Goal: Information Seeking & Learning: Learn about a topic

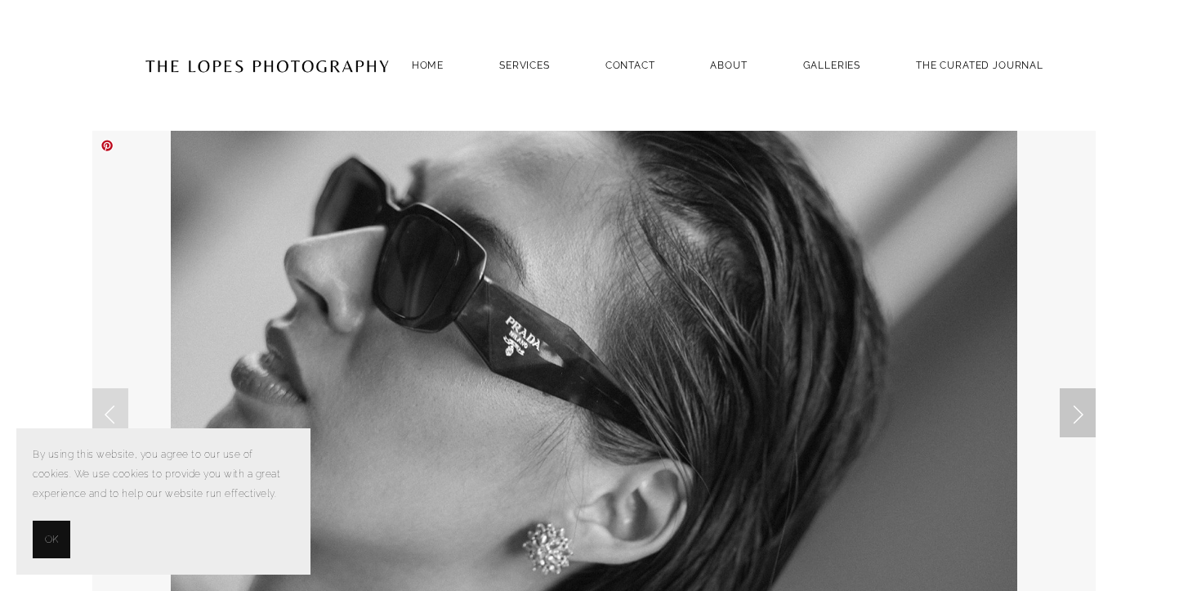
click at [1073, 403] on link "Next Slide" at bounding box center [1078, 412] width 36 height 49
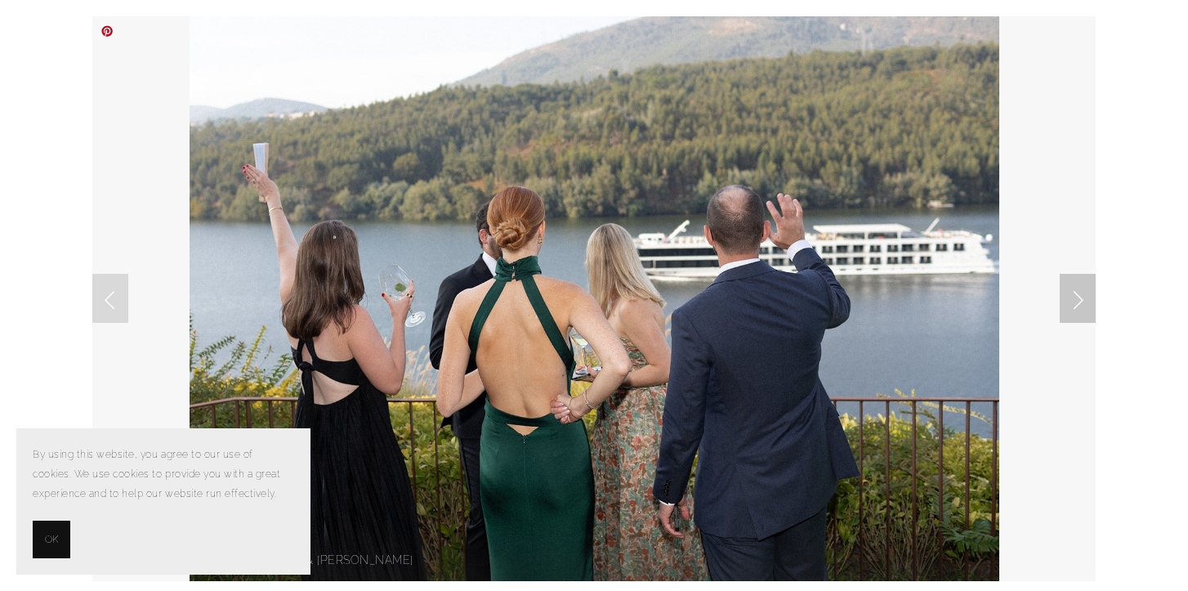
scroll to position [119, 0]
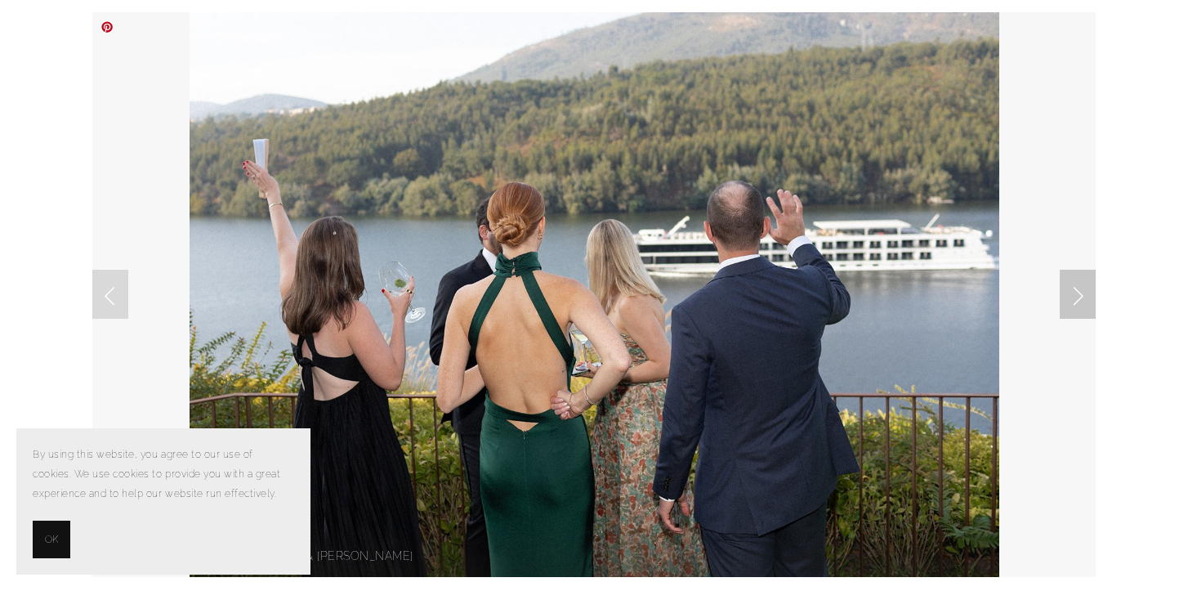
click at [1078, 297] on link "Next Slide" at bounding box center [1078, 294] width 36 height 49
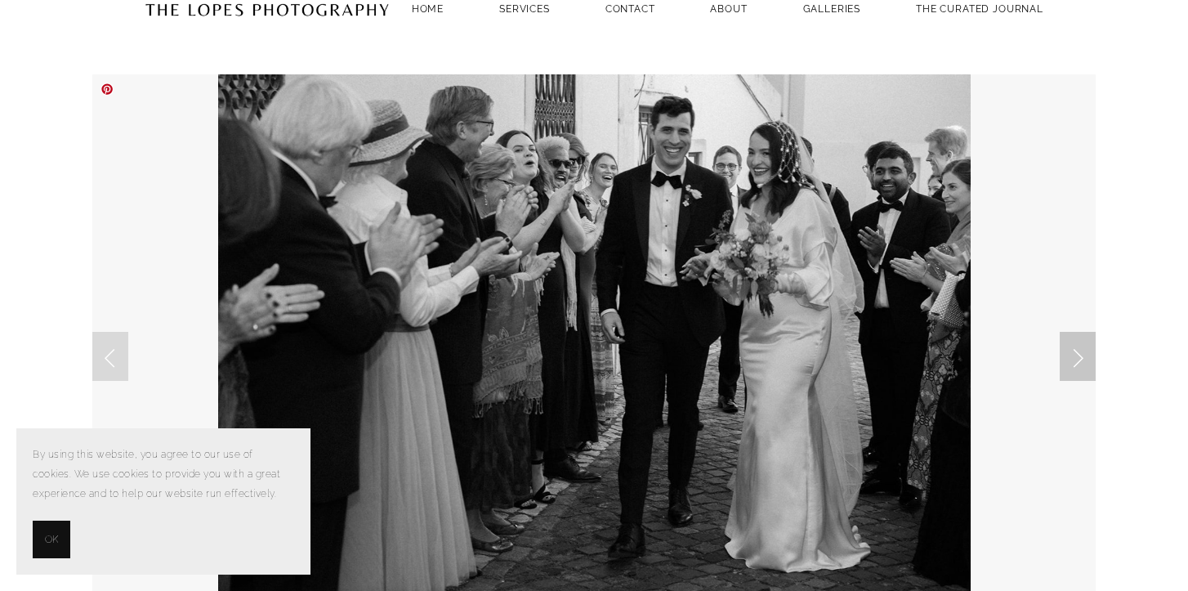
scroll to position [53, 0]
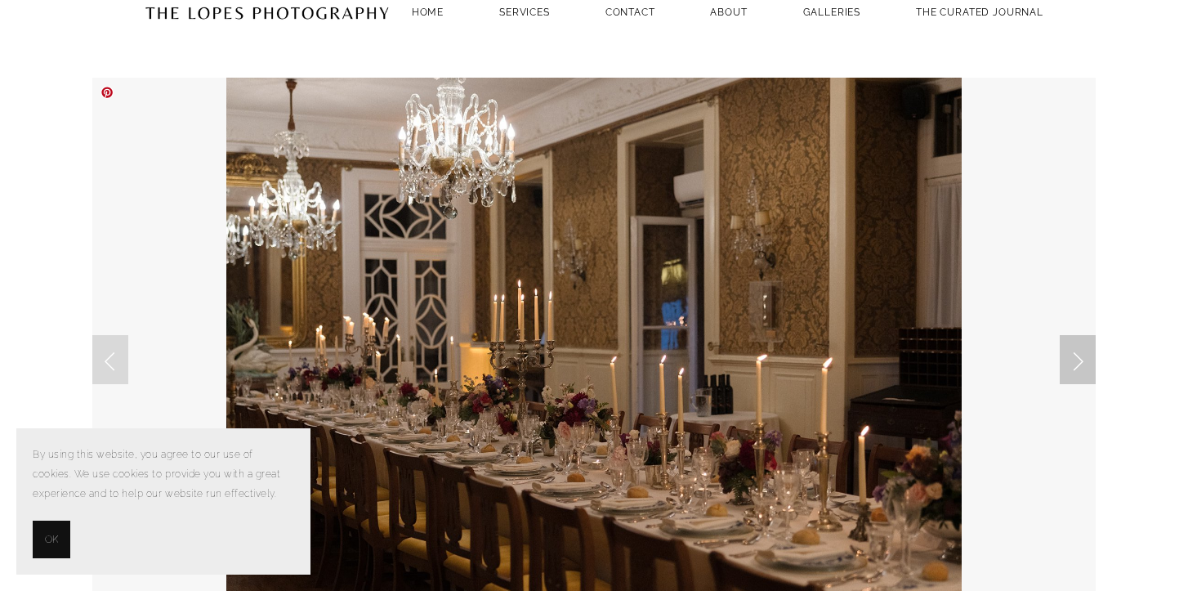
click at [1082, 363] on link "Next Slide" at bounding box center [1078, 359] width 36 height 49
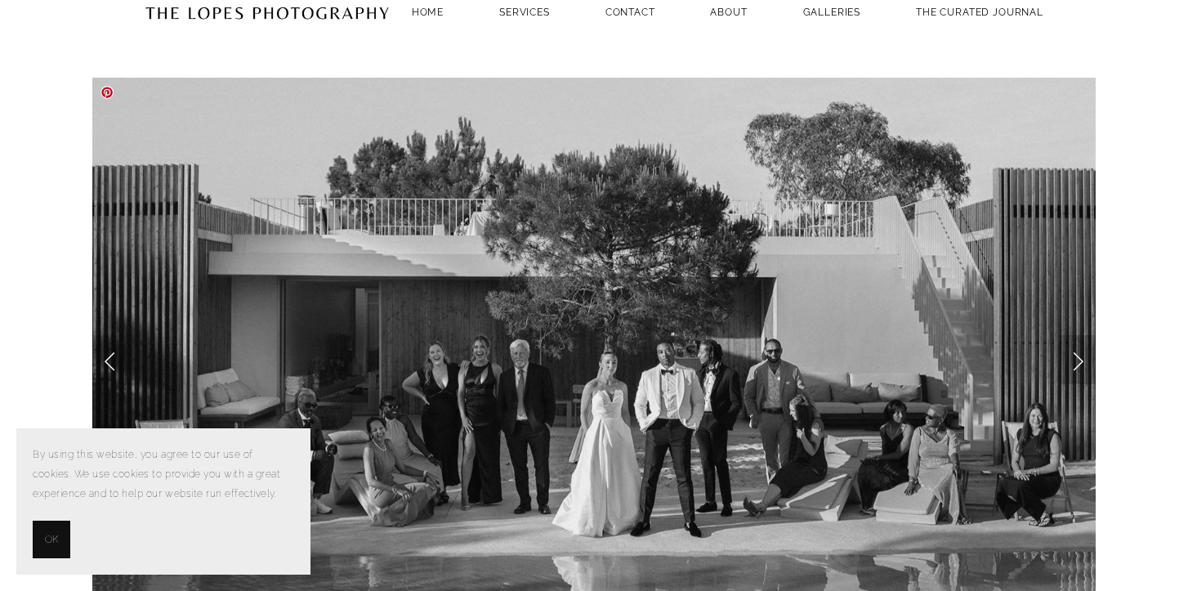
click at [1084, 367] on link "Next Slide" at bounding box center [1078, 359] width 36 height 49
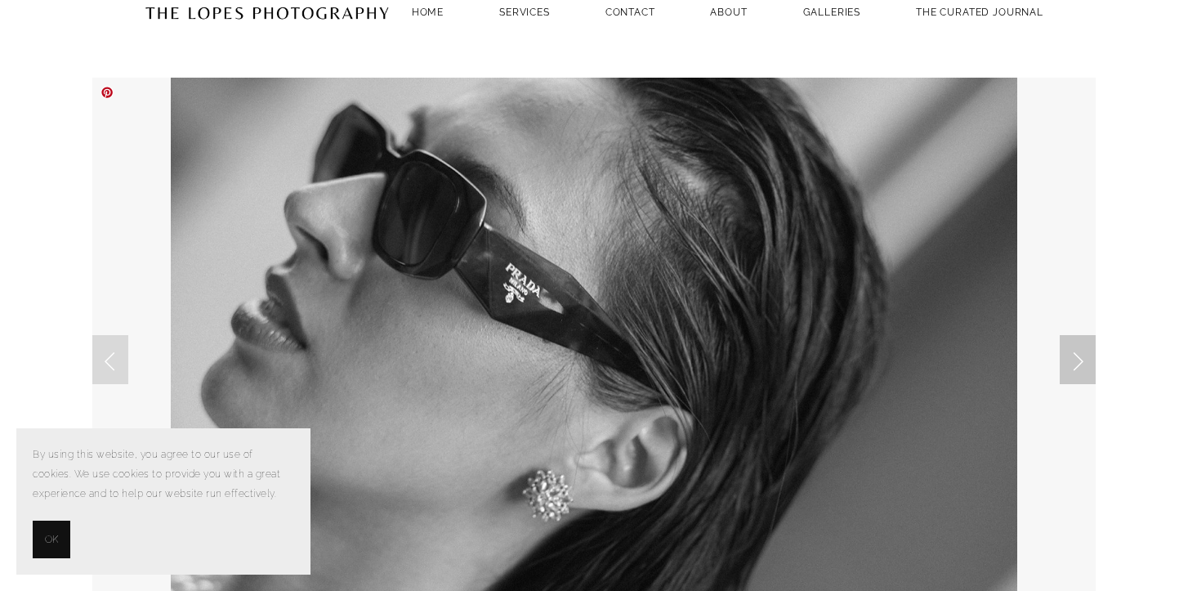
click at [1081, 365] on link "Next Slide" at bounding box center [1078, 359] width 36 height 49
click at [1085, 374] on link "Next Slide" at bounding box center [1078, 359] width 36 height 49
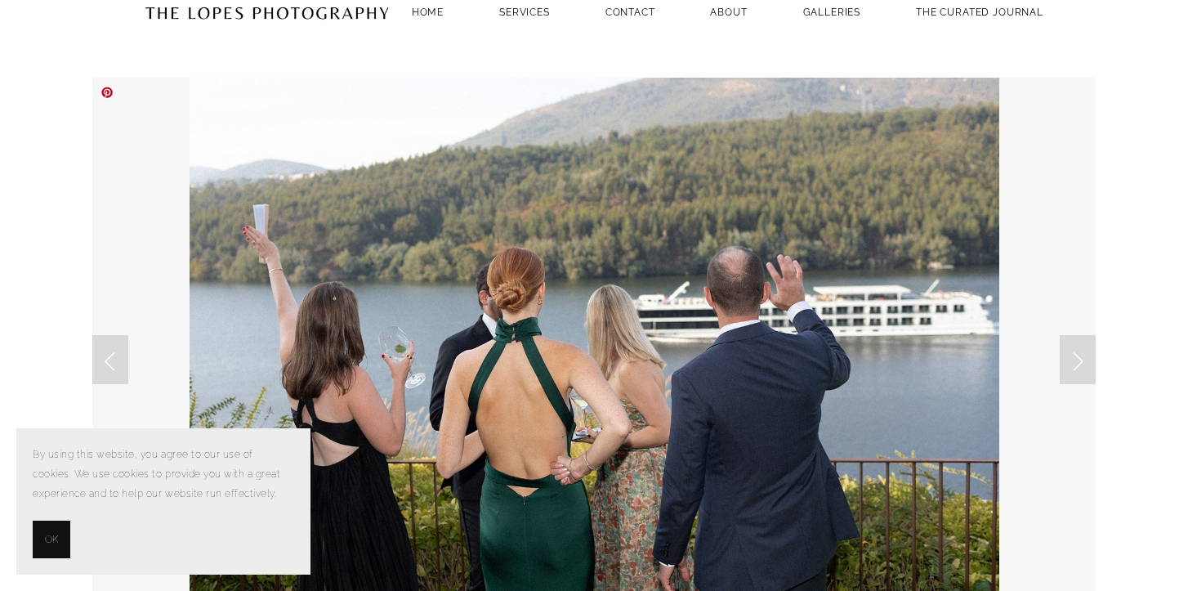
scroll to position [0, 0]
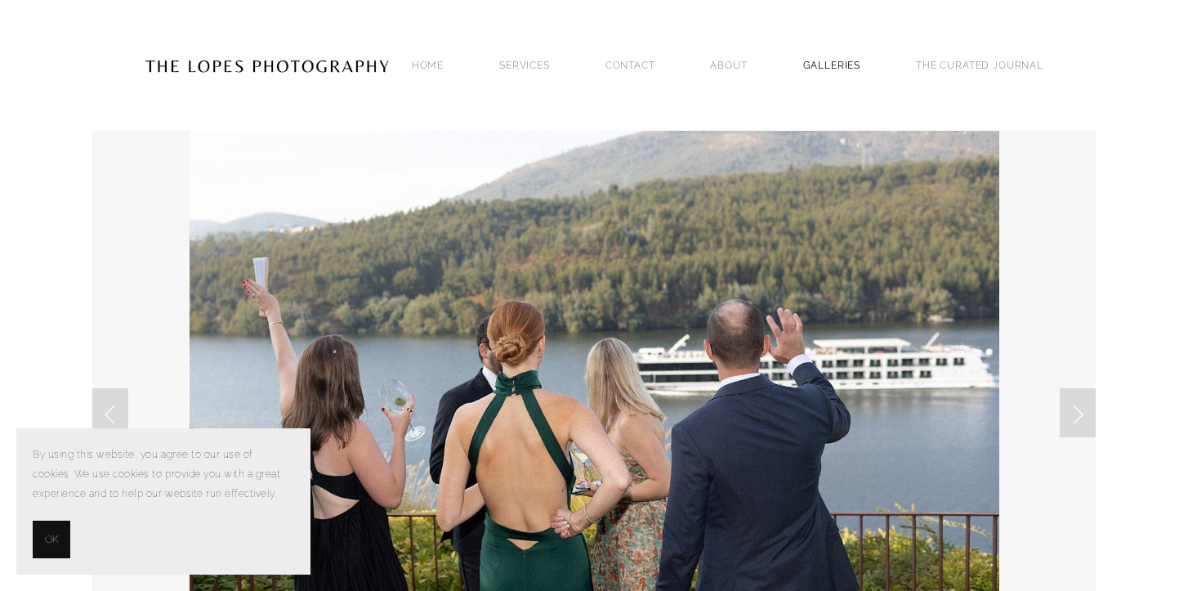
click at [838, 65] on link "GALLERIES" at bounding box center [832, 65] width 58 height 22
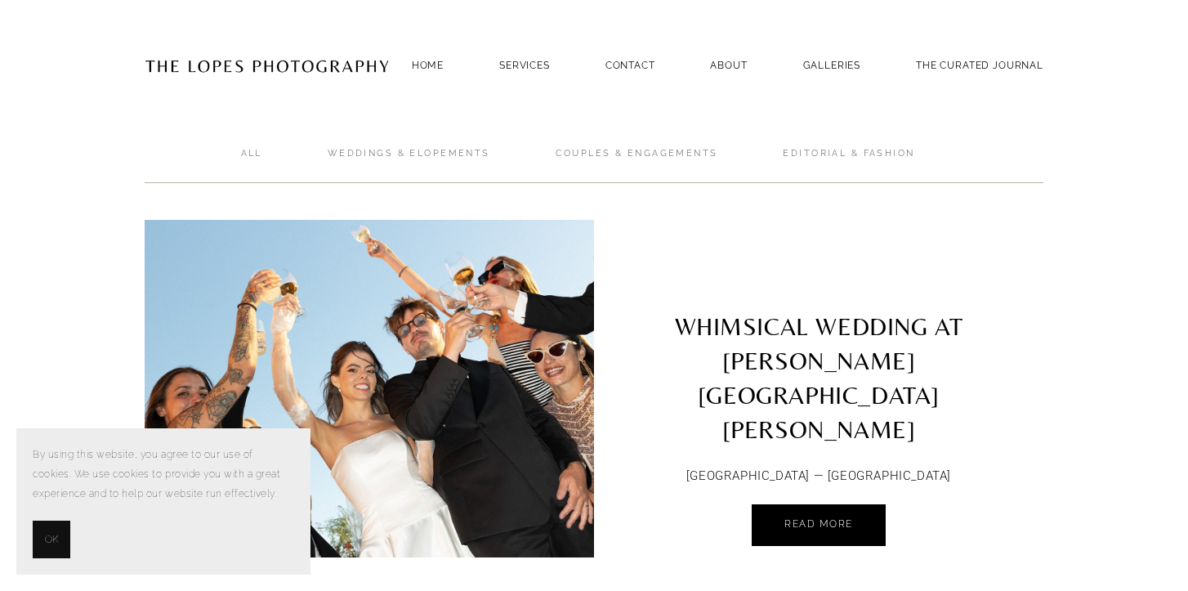
click at [55, 531] on span "OK" at bounding box center [51, 540] width 13 height 20
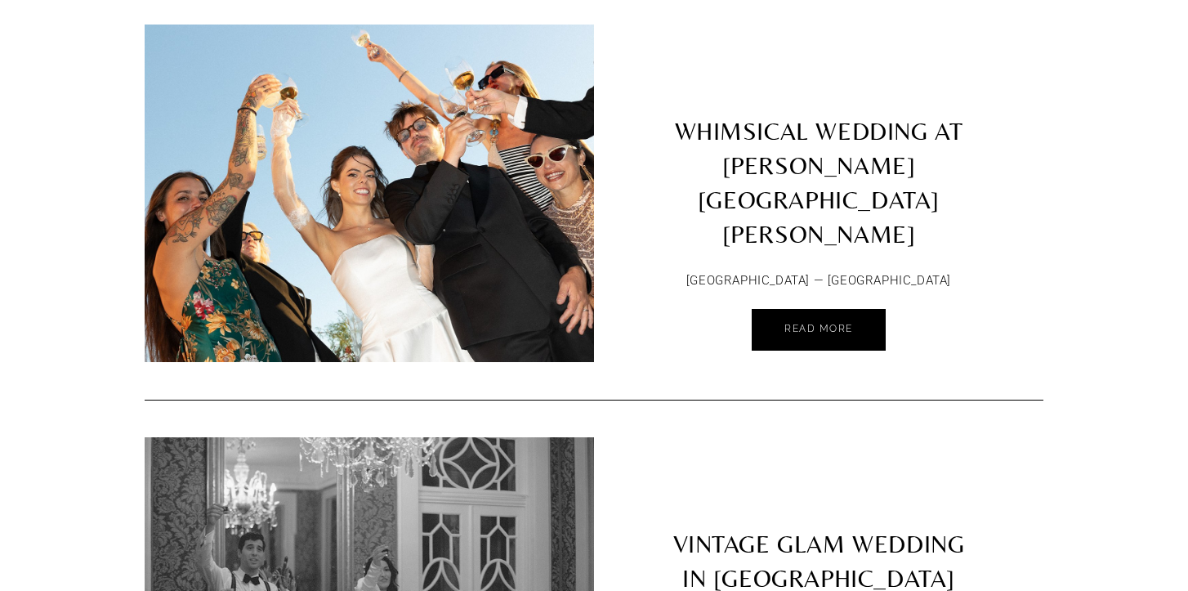
scroll to position [234, 0]
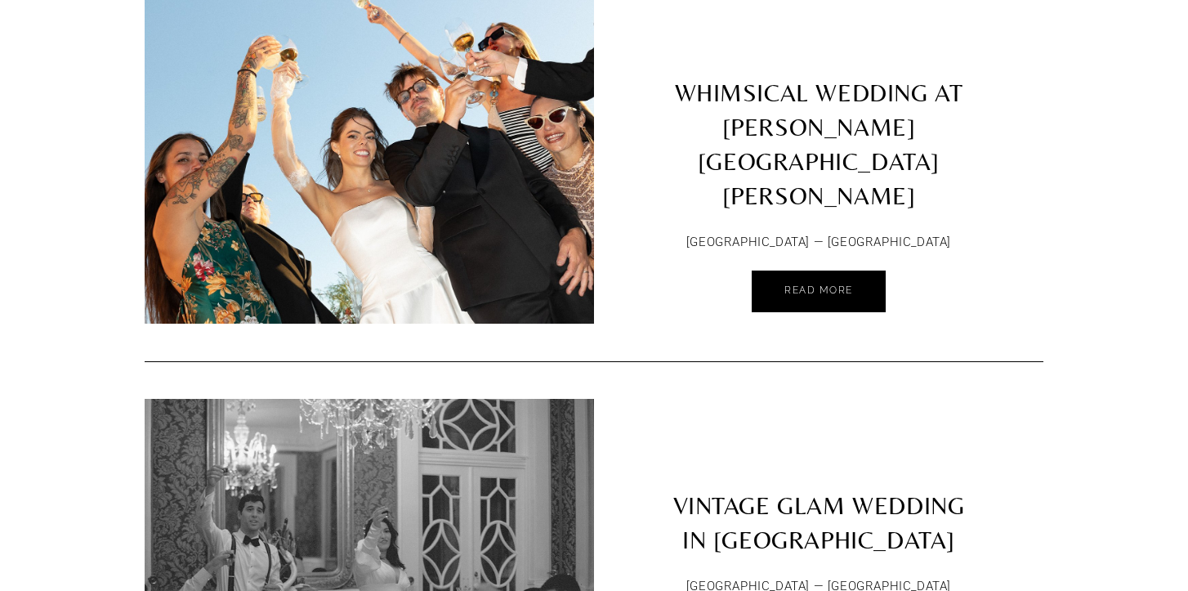
click at [441, 207] on img at bounding box center [369, 155] width 508 height 338
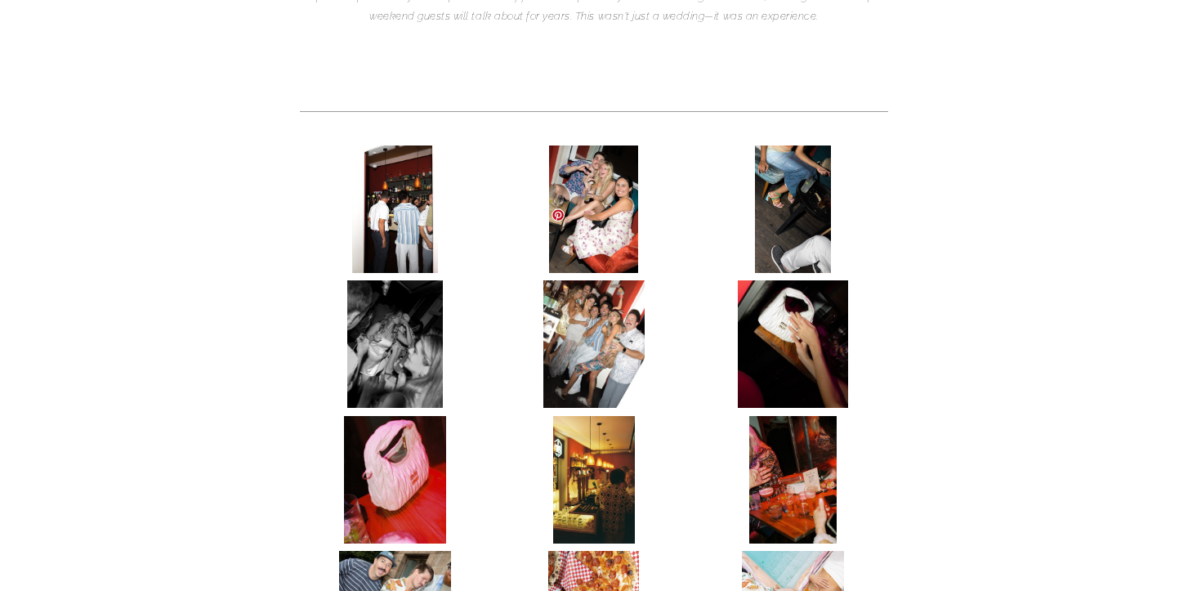
scroll to position [629, 0]
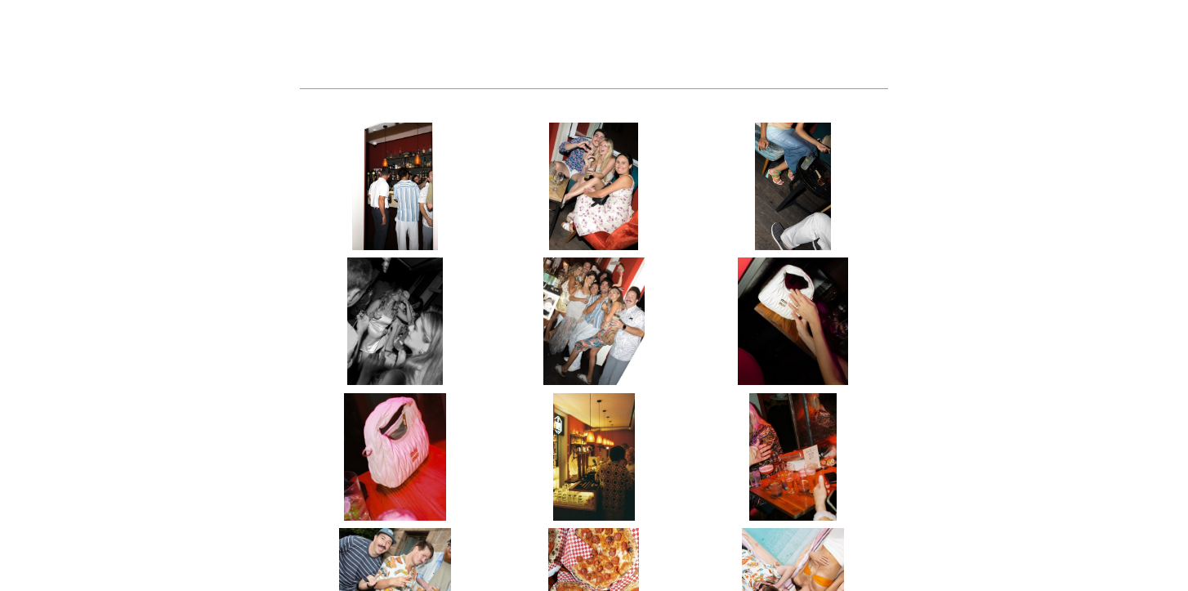
click at [423, 123] on img at bounding box center [395, 186] width 86 height 127
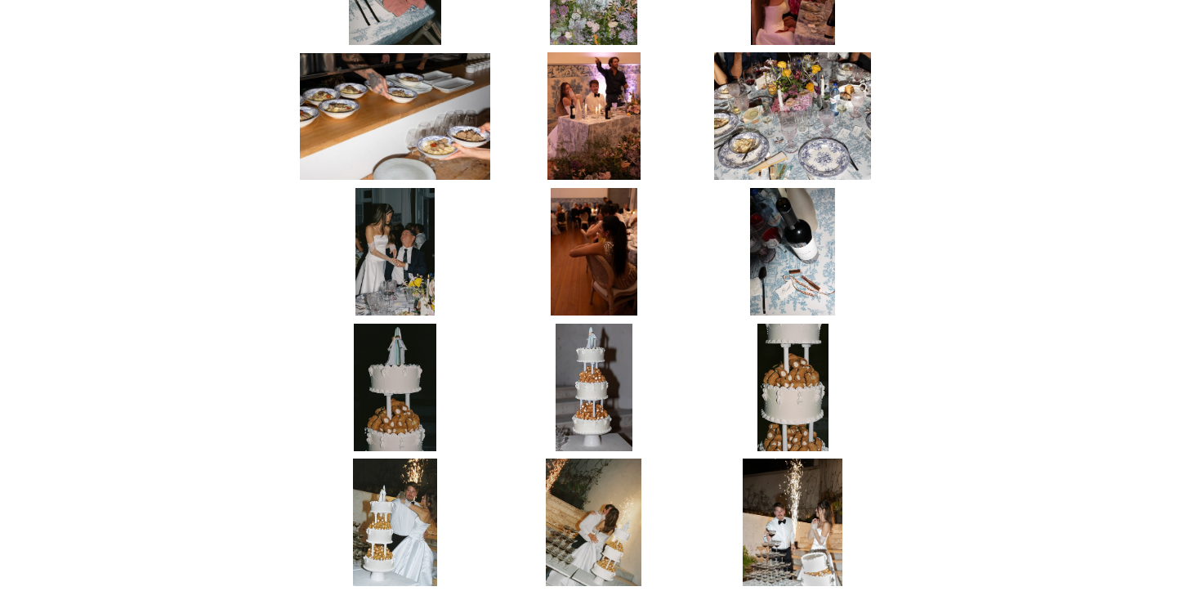
scroll to position [5303, 0]
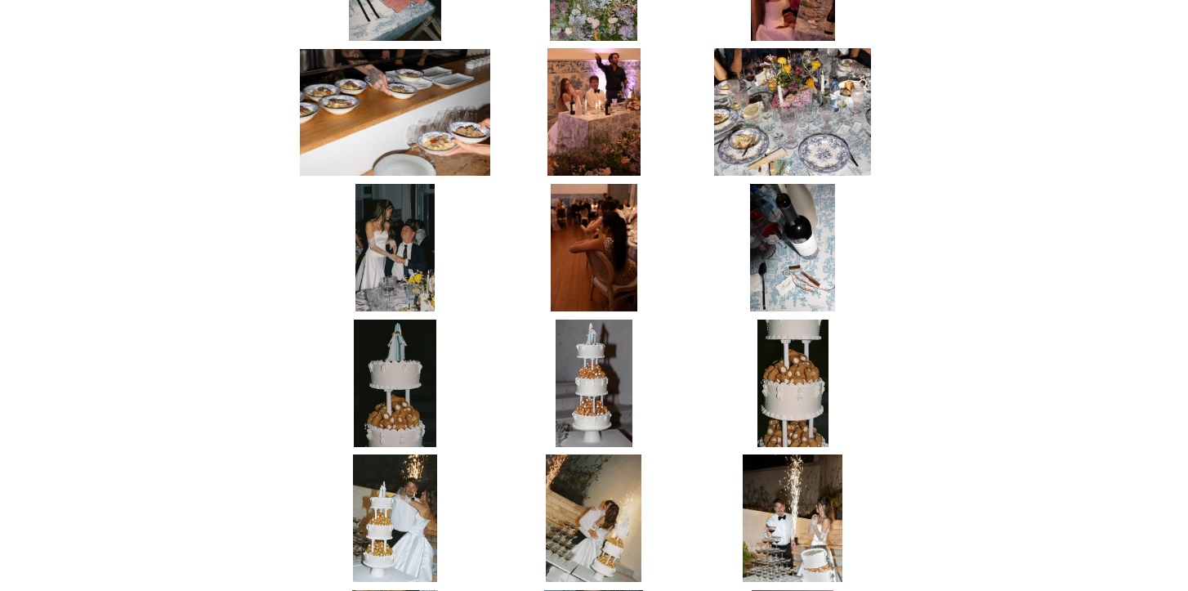
click at [409, 184] on img at bounding box center [396, 247] width 80 height 127
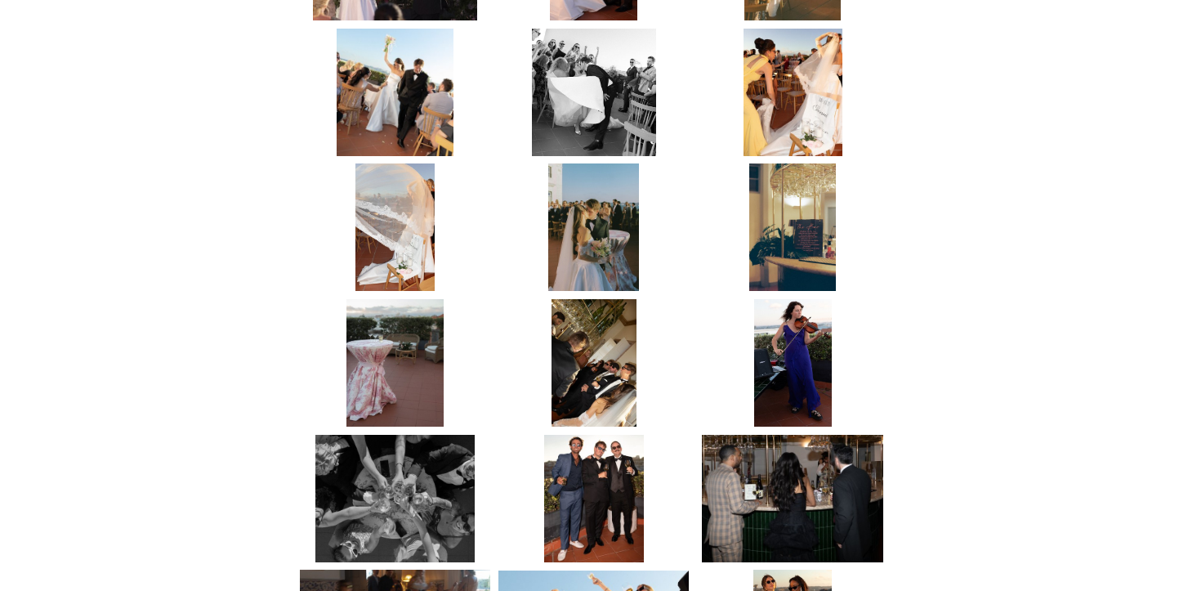
scroll to position [4010, 0]
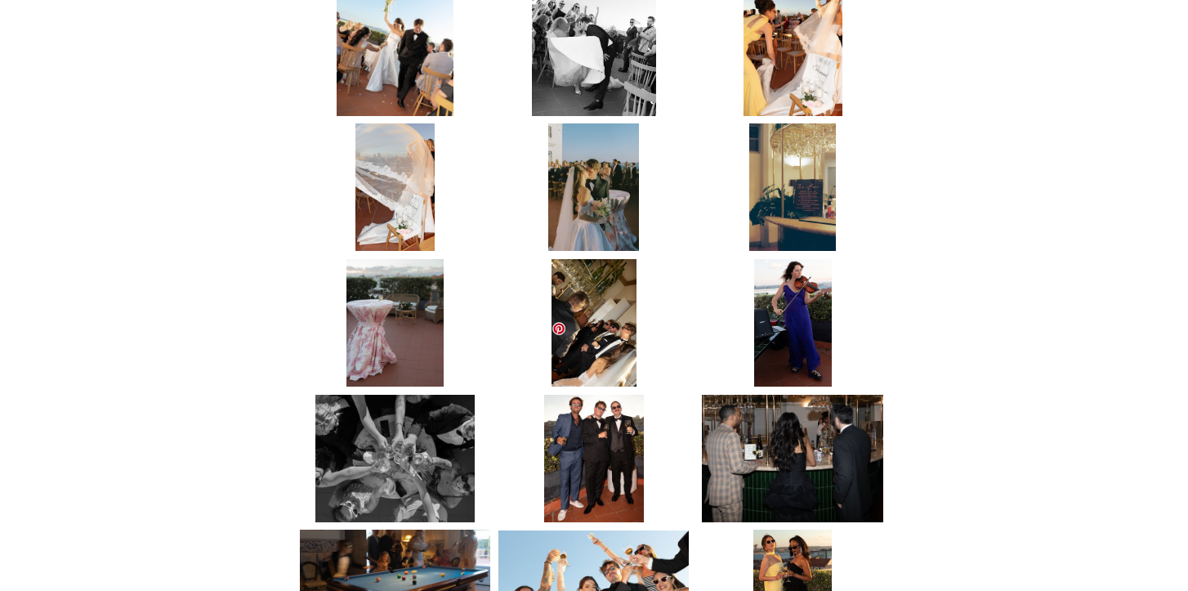
click at [608, 395] on img at bounding box center [594, 458] width 100 height 127
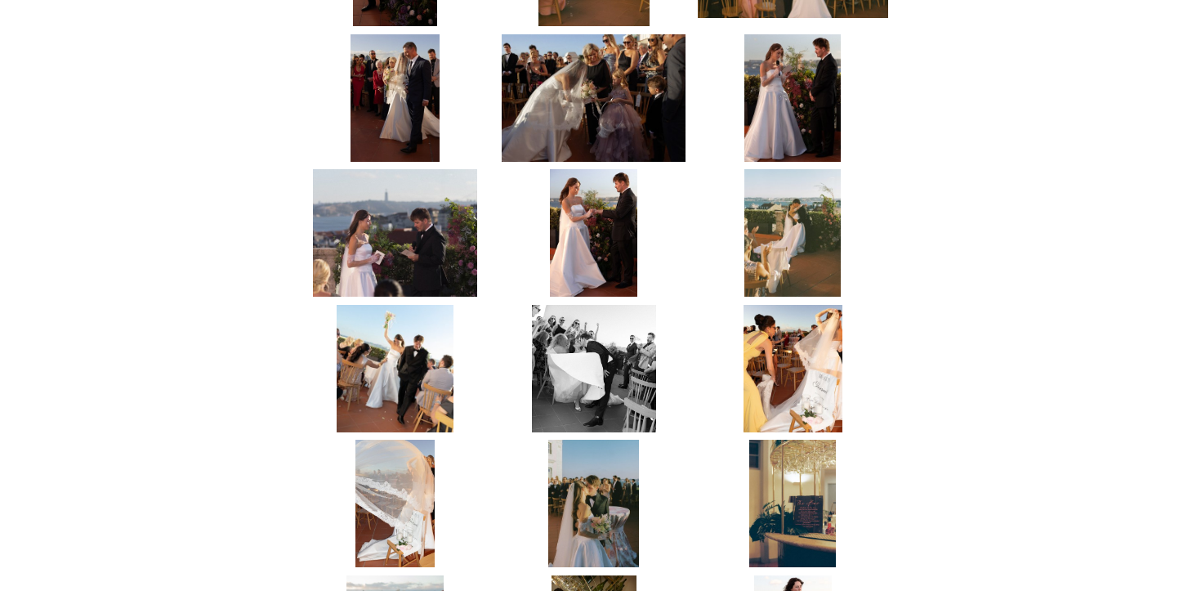
scroll to position [3685, 0]
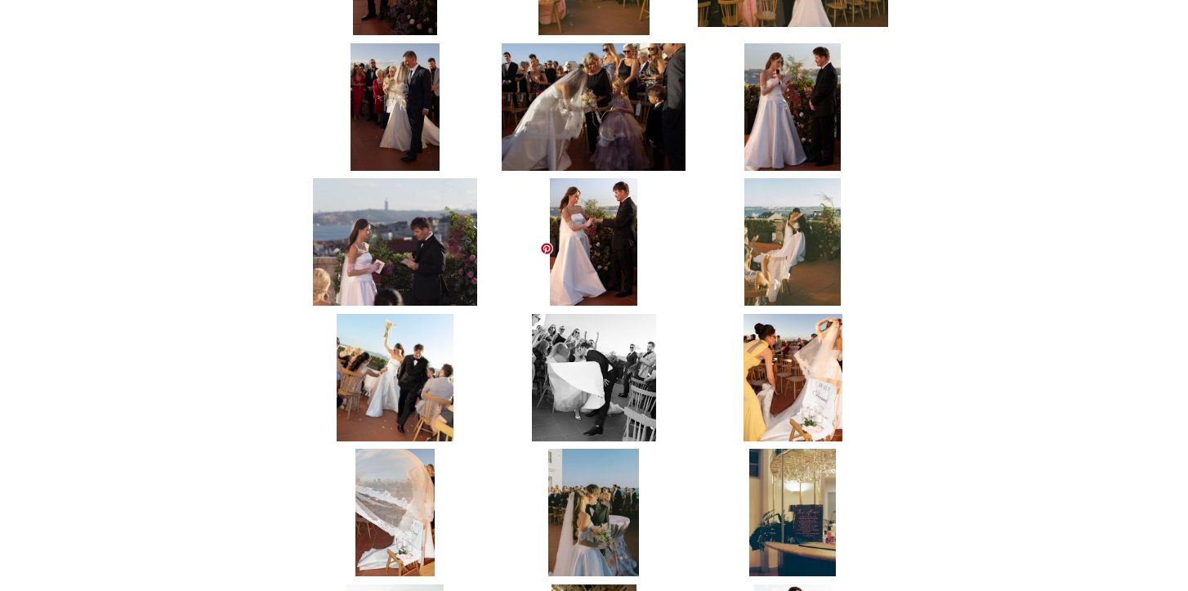
click at [597, 314] on img at bounding box center [594, 377] width 124 height 127
click at [542, 248] on link at bounding box center [546, 248] width 13 height 13
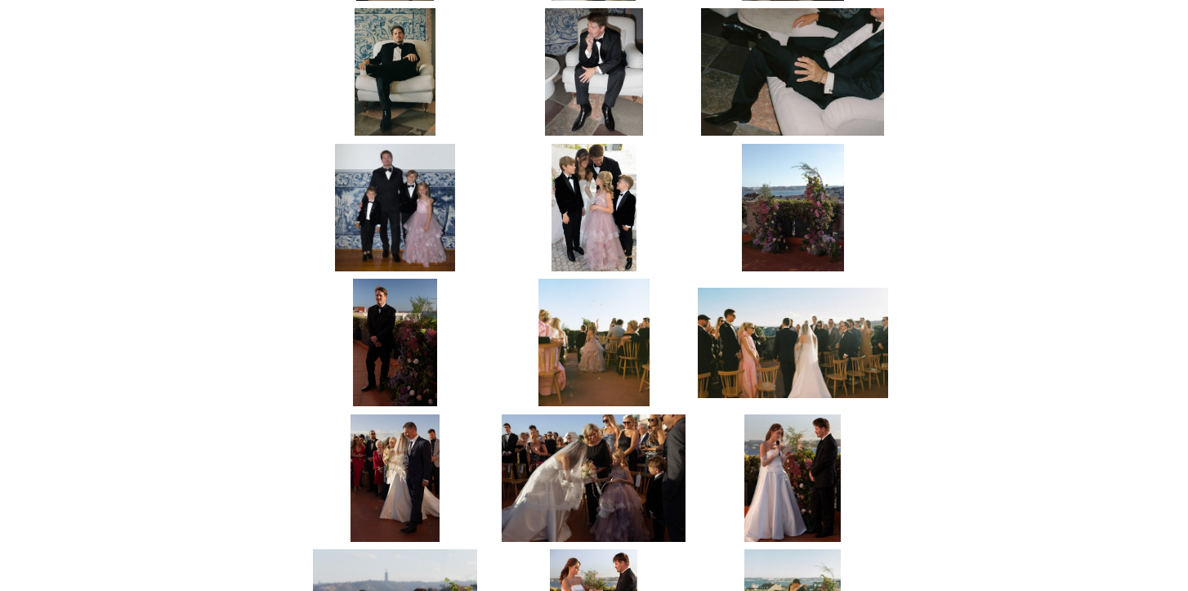
scroll to position [3311, 0]
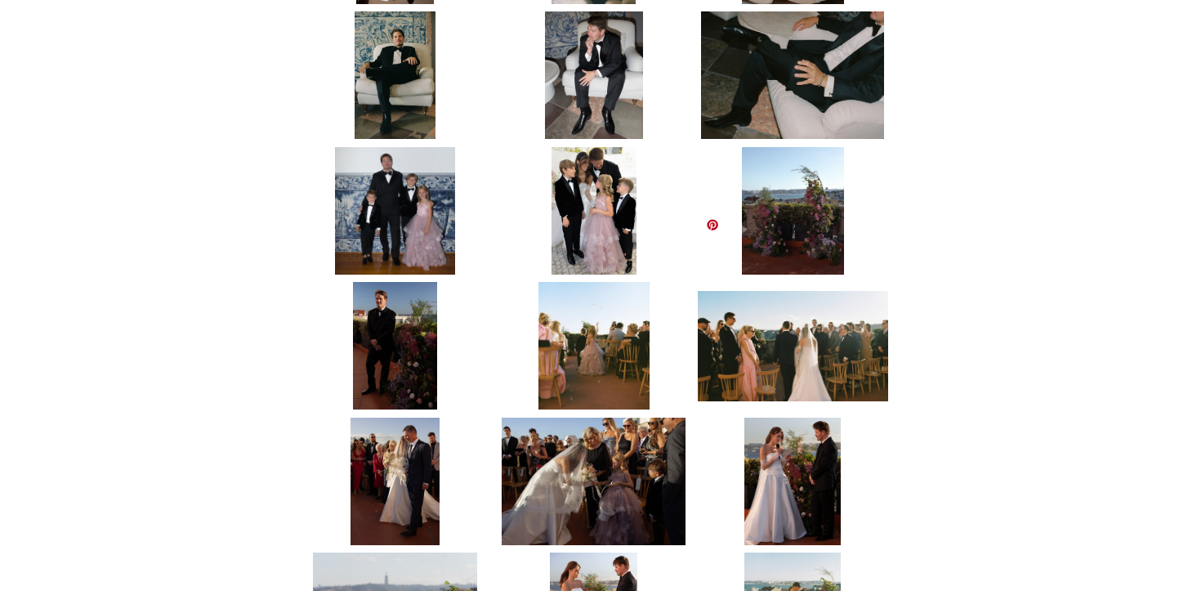
click at [710, 222] on link at bounding box center [712, 224] width 13 height 13
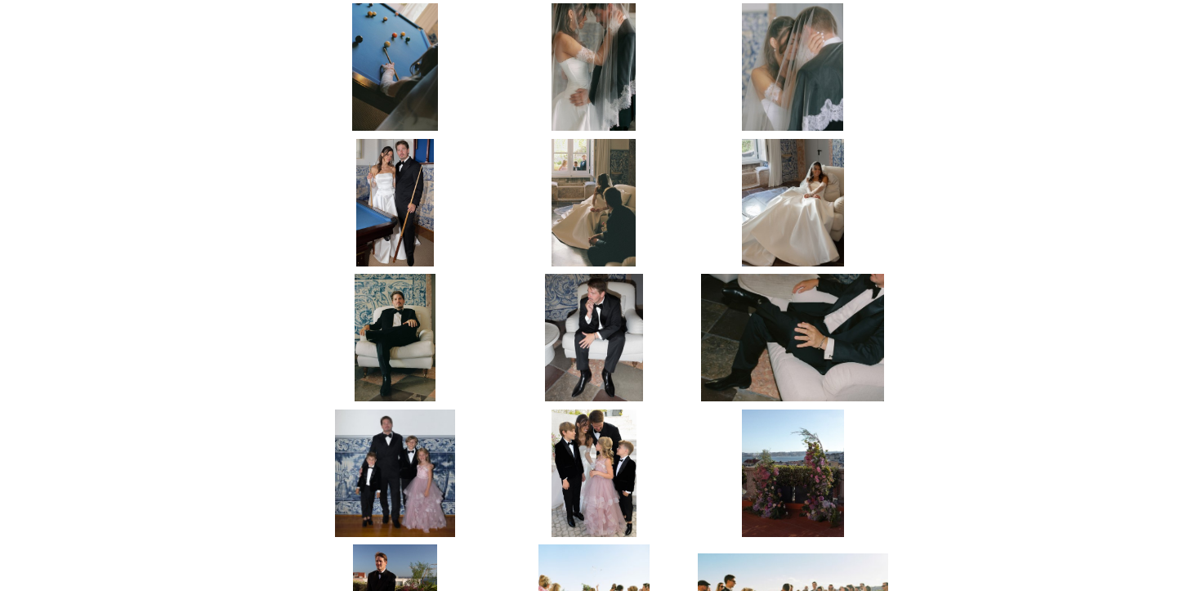
scroll to position [2977, 0]
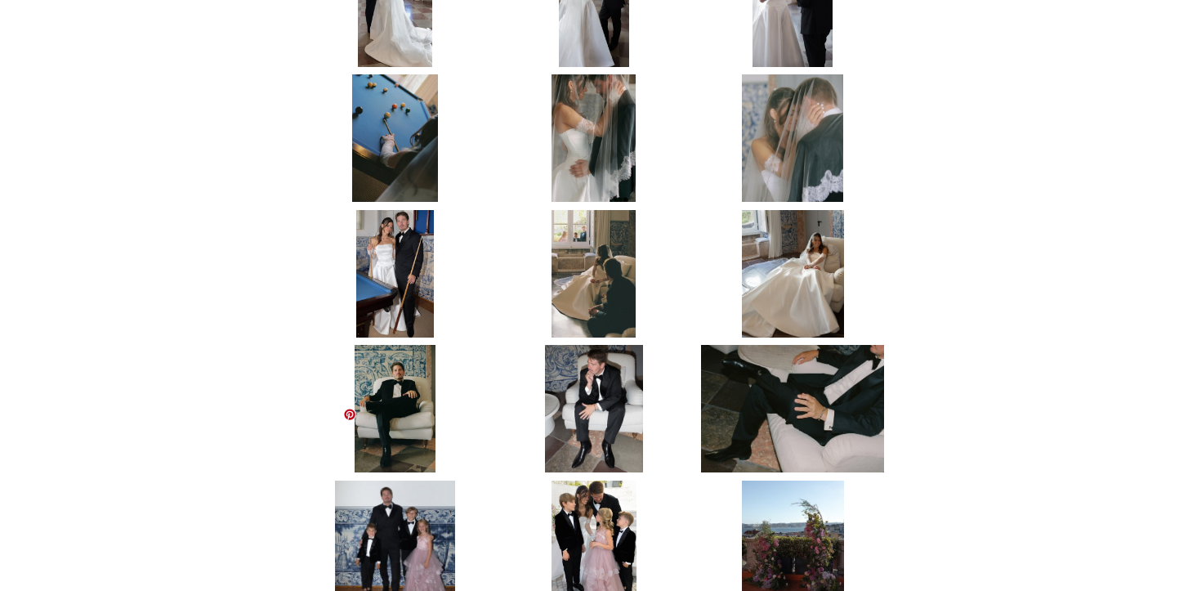
click at [349, 416] on link at bounding box center [349, 414] width 13 height 13
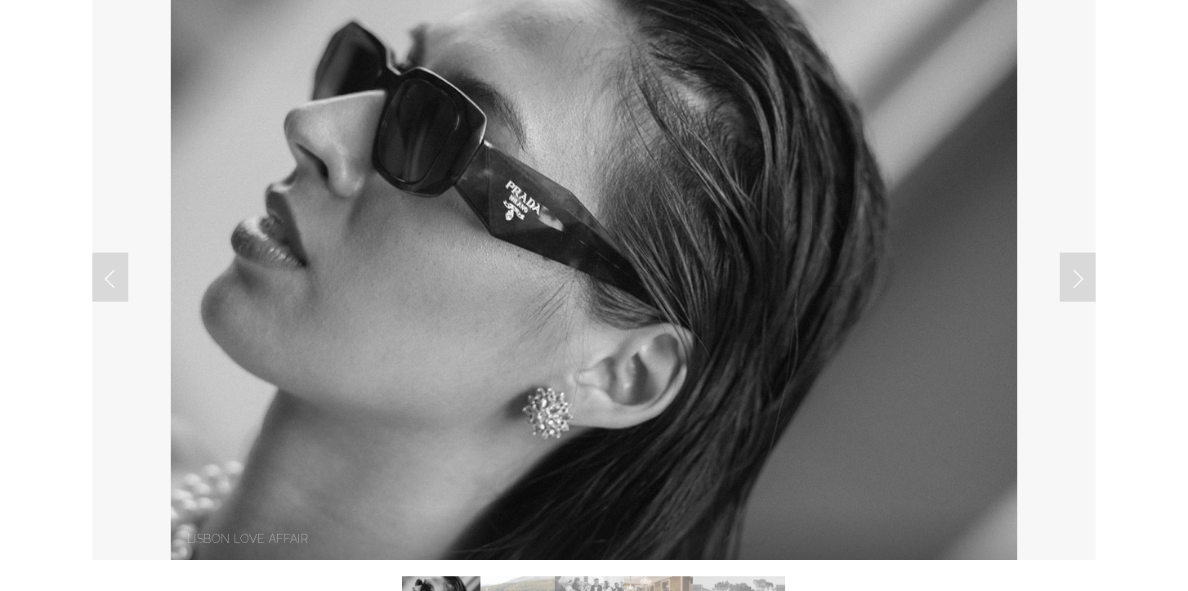
scroll to position [157, 0]
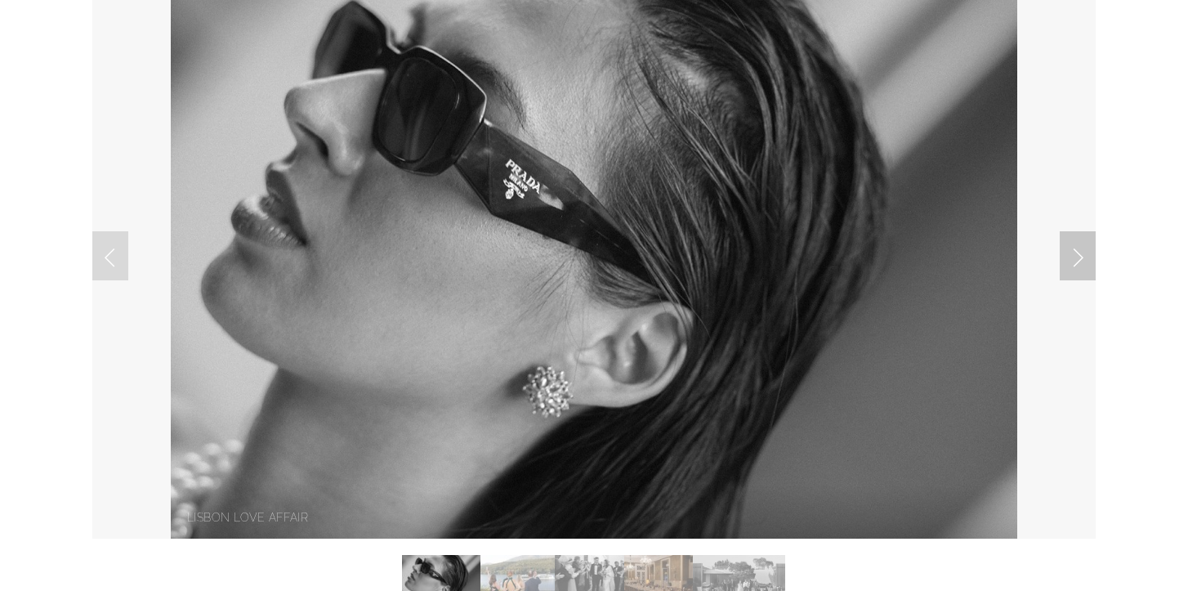
click at [1074, 265] on link "Next Slide" at bounding box center [1078, 255] width 36 height 49
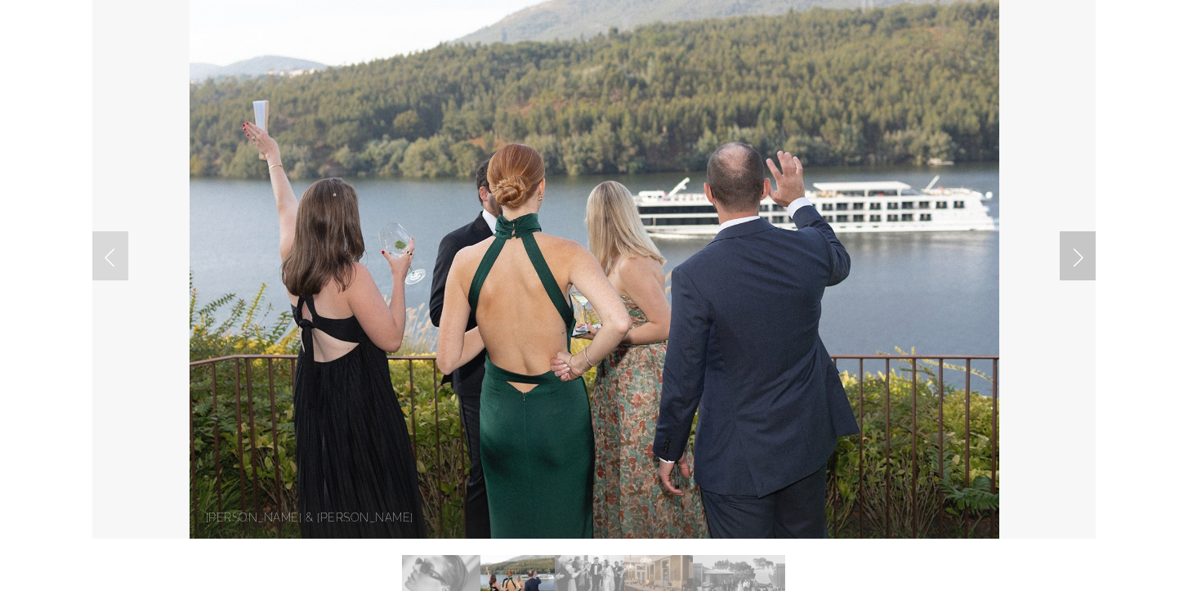
click at [1074, 265] on link "Next Slide" at bounding box center [1078, 255] width 36 height 49
click at [1074, 264] on link "Next Slide" at bounding box center [1078, 255] width 36 height 49
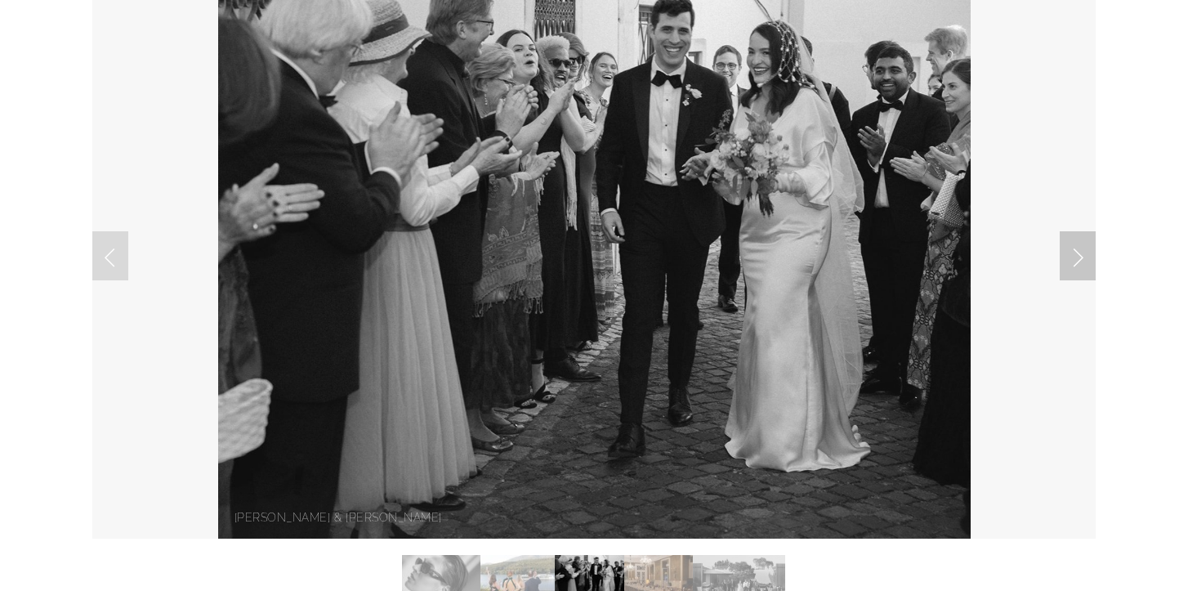
click at [1074, 264] on link "Next Slide" at bounding box center [1078, 255] width 36 height 49
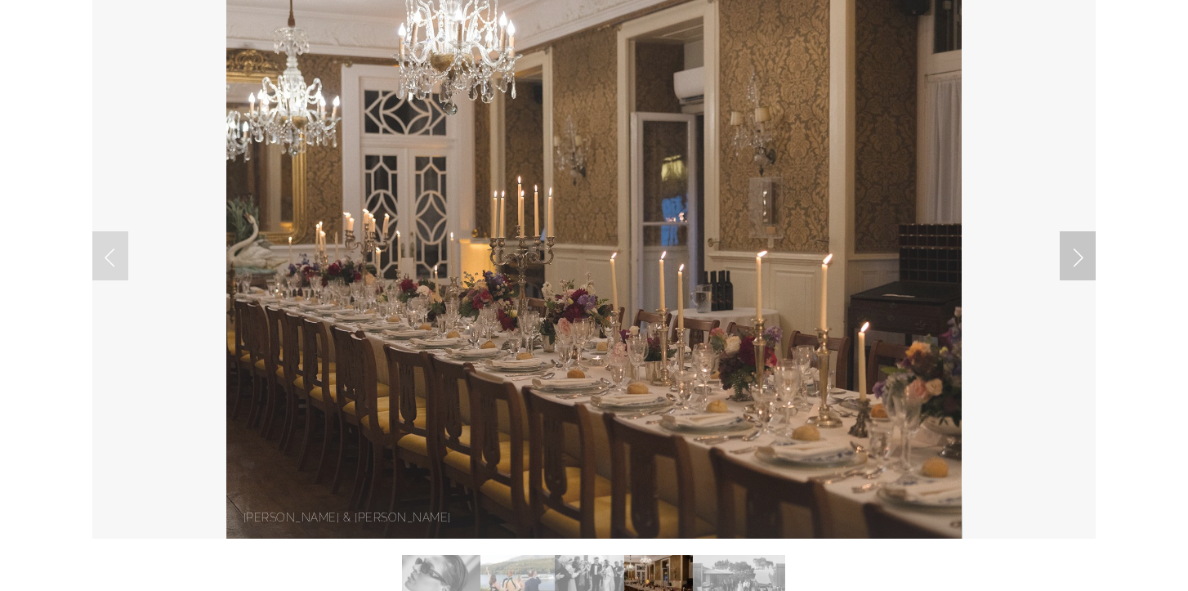
click at [1074, 264] on link "Next Slide" at bounding box center [1078, 255] width 36 height 49
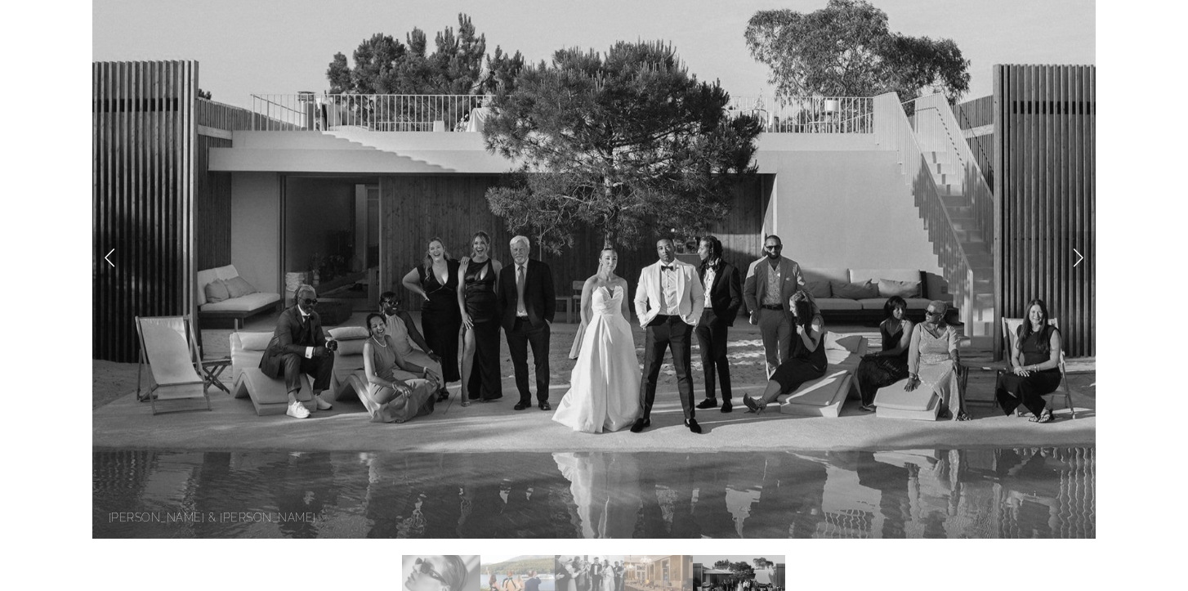
click at [45, 120] on section "Scroll LISBON LOVE AFFAIR MALLORY & MAXWELL" at bounding box center [594, 333] width 1188 height 719
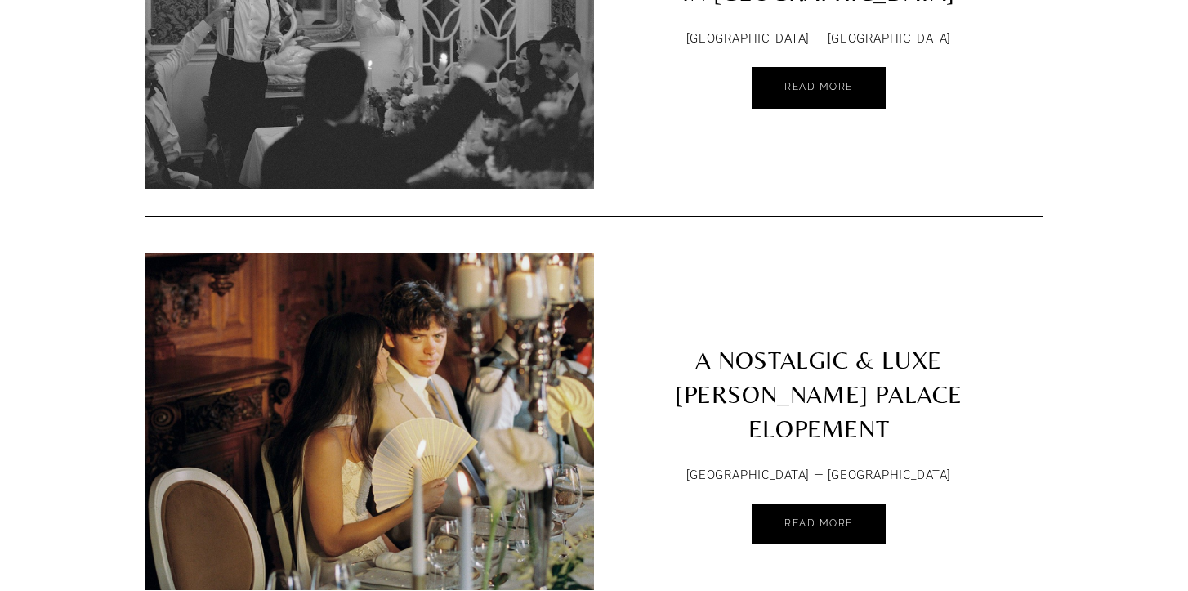
scroll to position [816, 0]
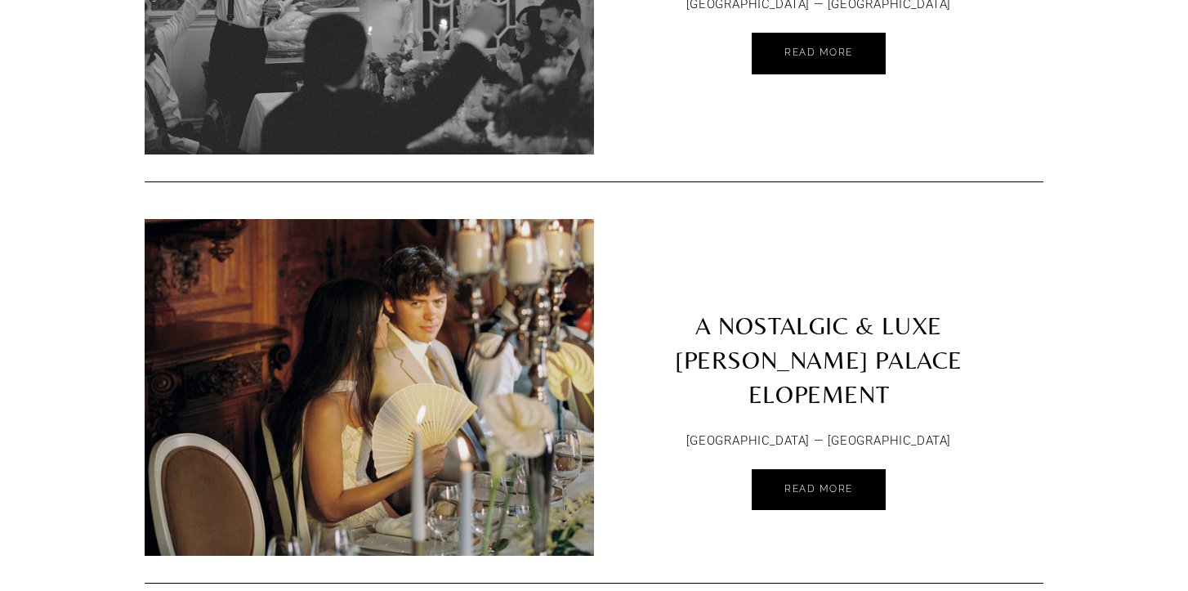
click at [463, 342] on img at bounding box center [369, 352] width 449 height 575
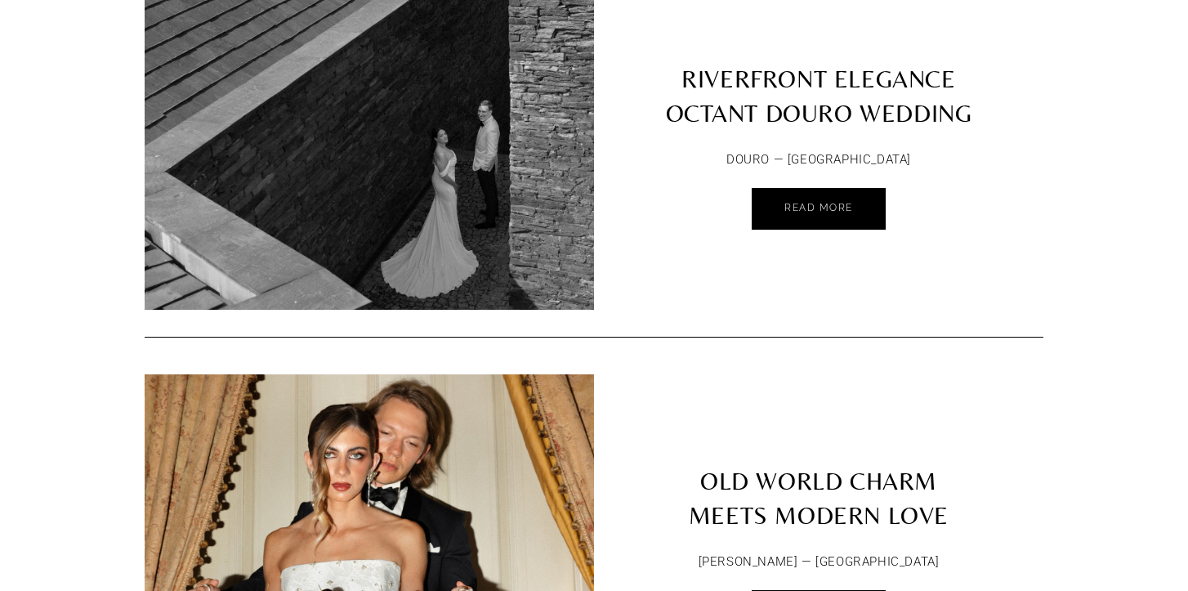
scroll to position [1398, 0]
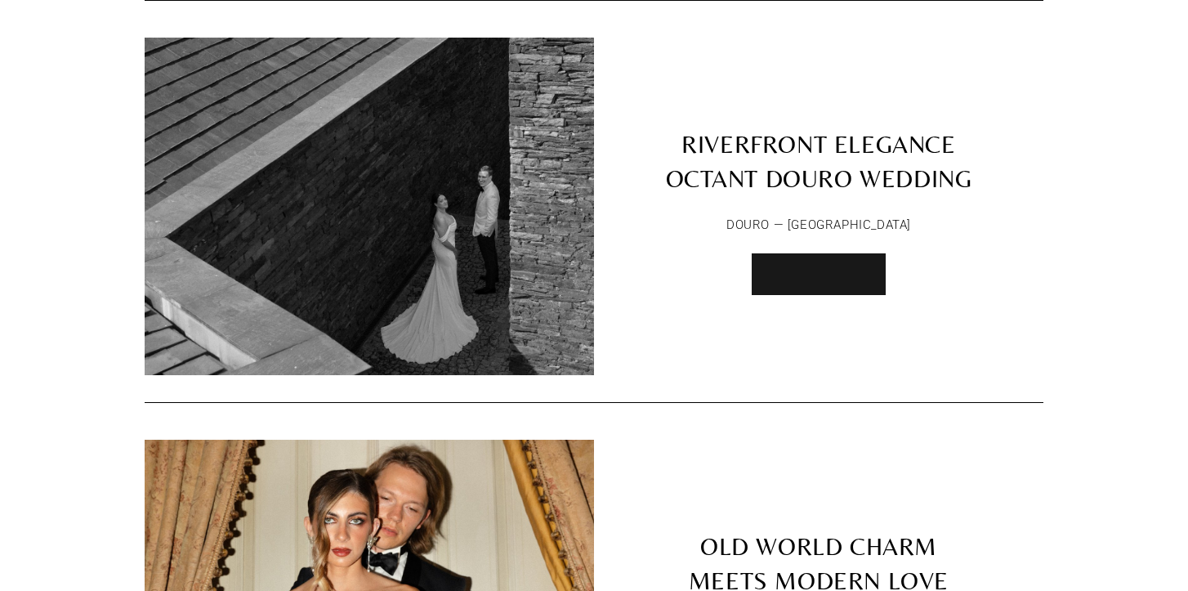
click at [787, 267] on span "Read More" at bounding box center [819, 272] width 69 height 11
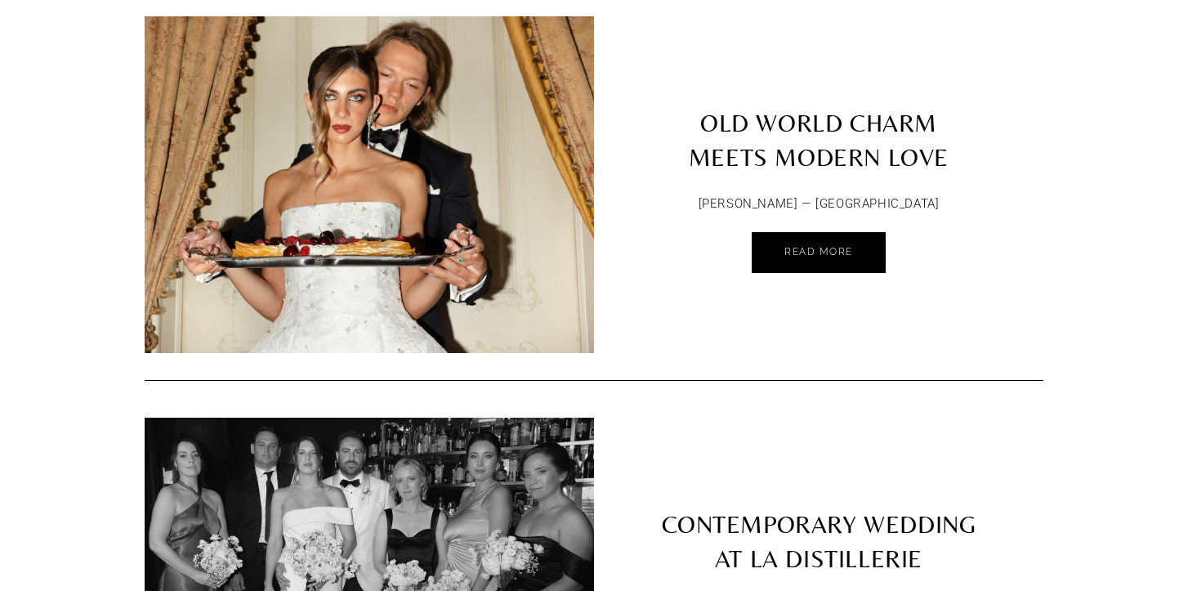
click at [916, 109] on link "OLD WORLD CHARM MEETS MODERN LOVE" at bounding box center [818, 99] width 449 height 167
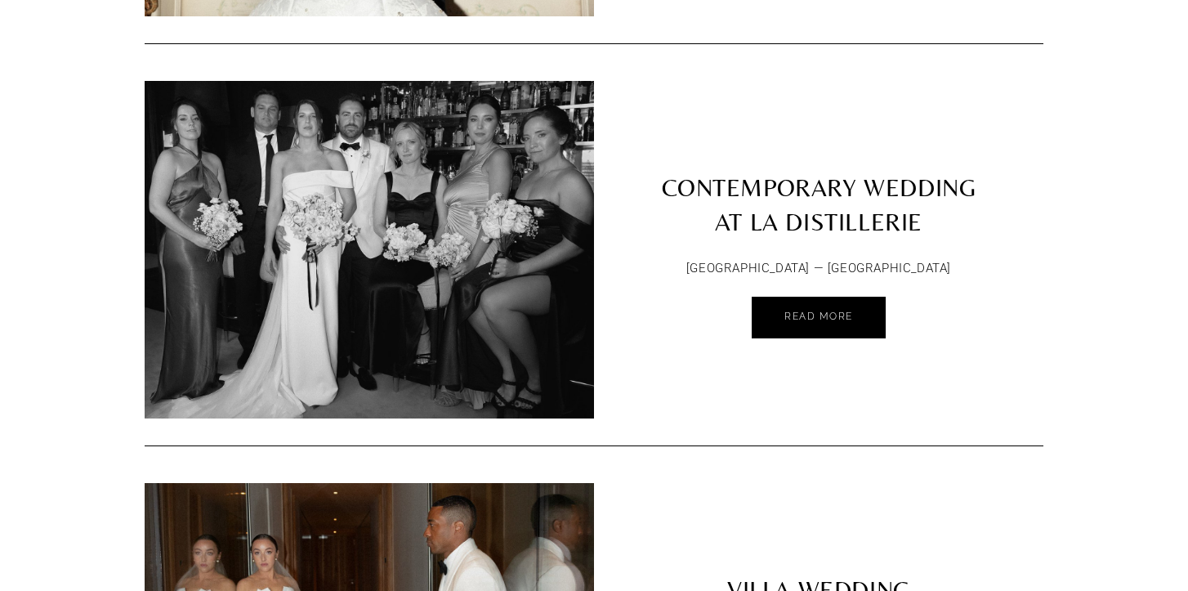
scroll to position [1976, 0]
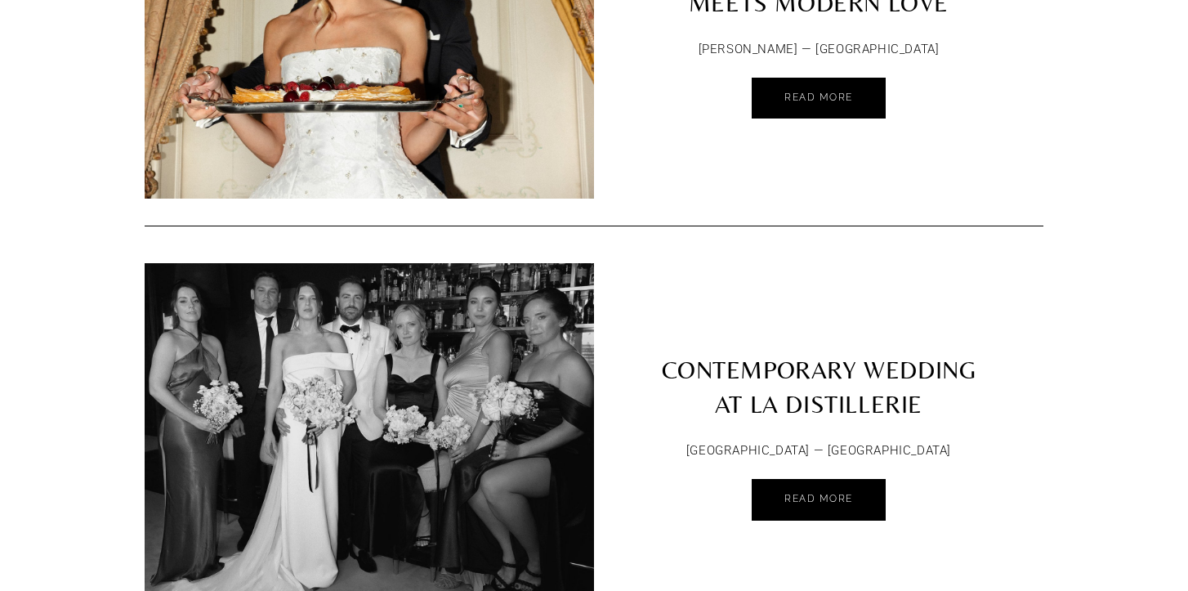
click at [764, 362] on link "CONTEMPORARY WEDDING AT LA DISTILLERIE" at bounding box center [818, 346] width 449 height 167
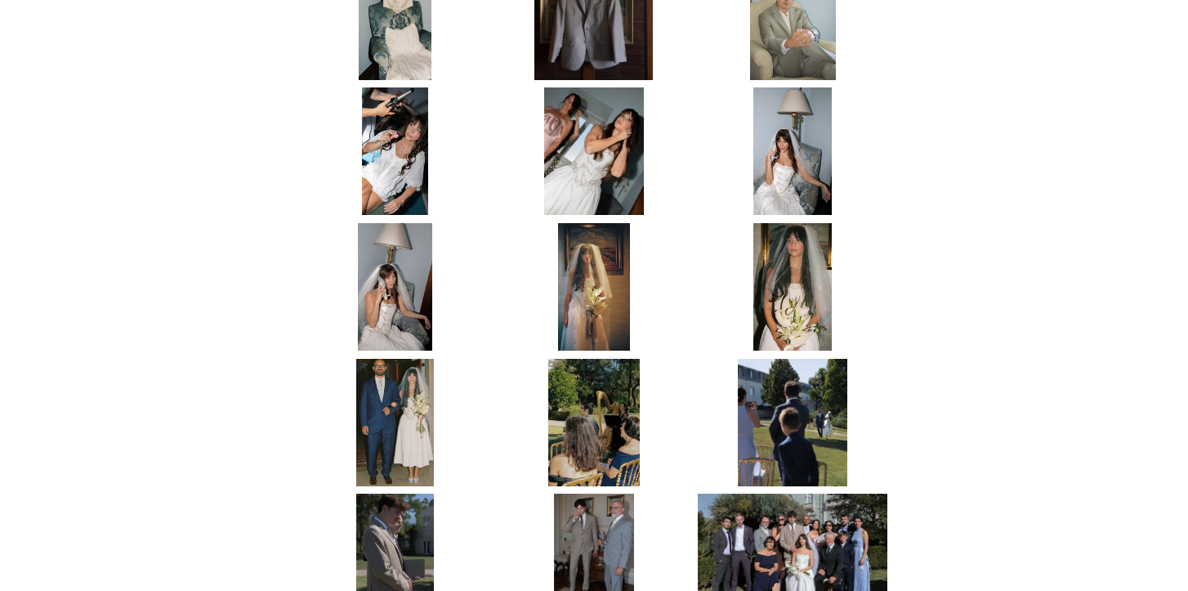
scroll to position [981, 0]
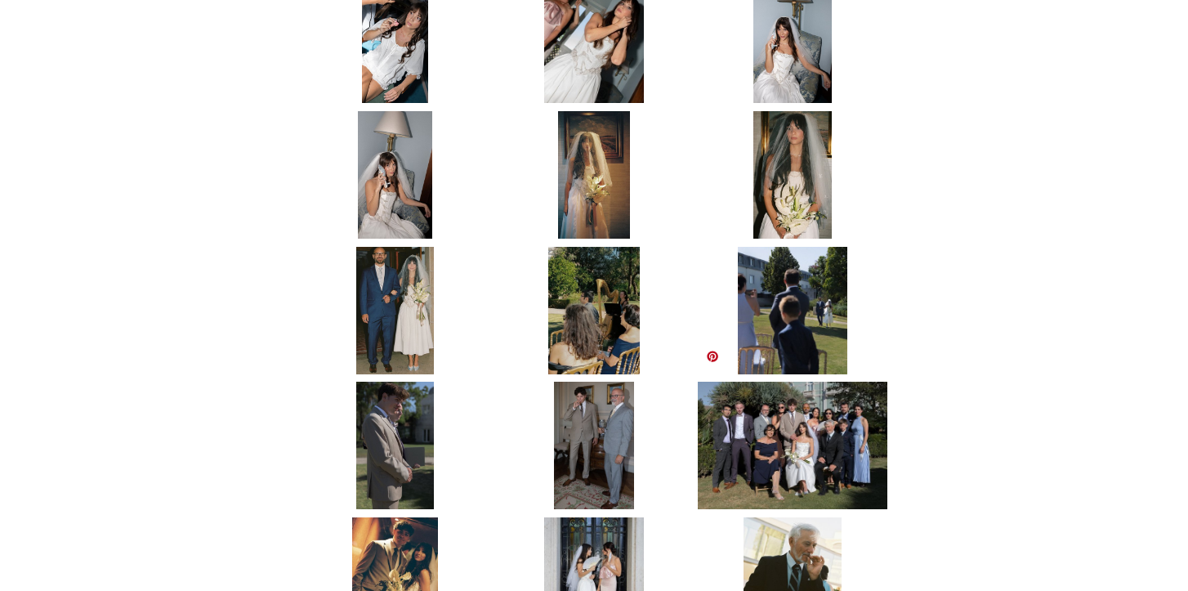
click at [709, 354] on link at bounding box center [712, 356] width 13 height 13
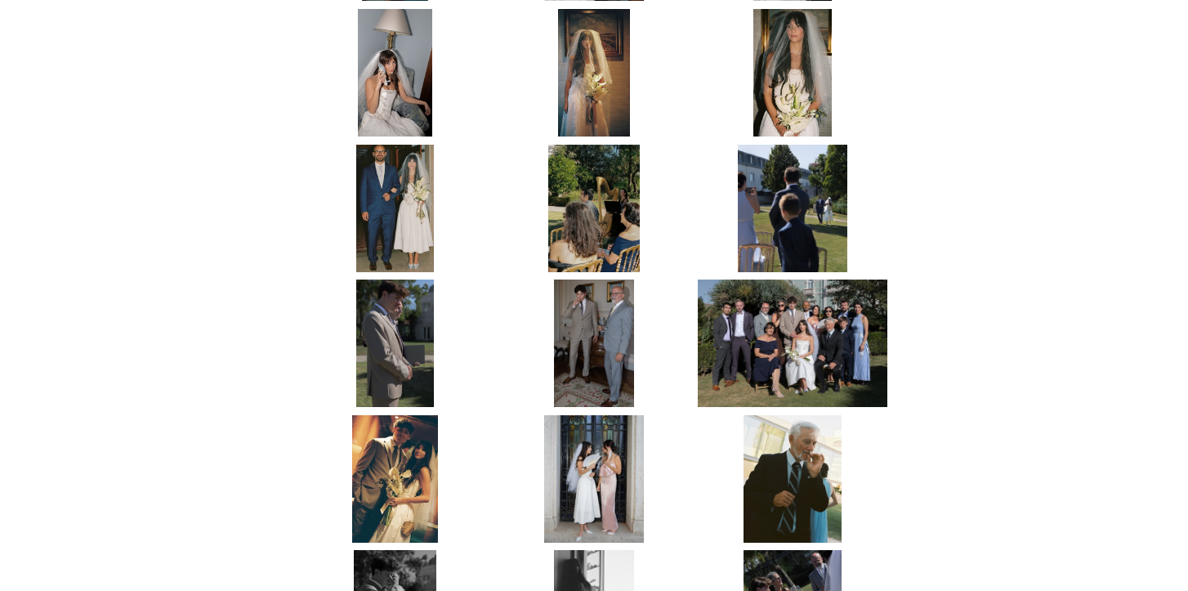
scroll to position [1089, 0]
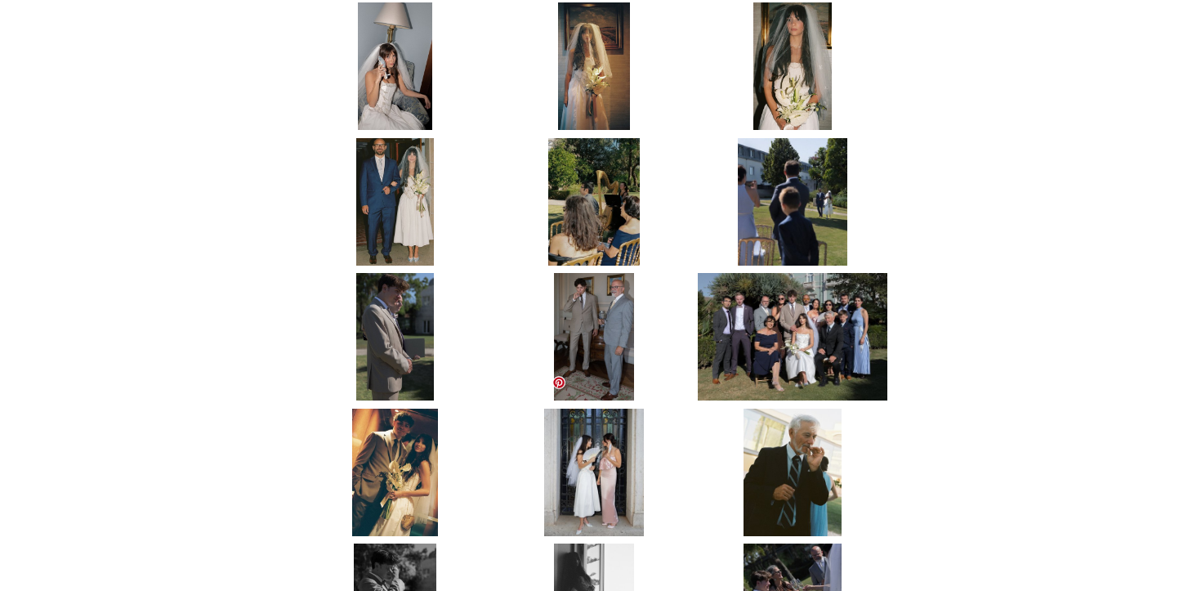
click at [561, 380] on link at bounding box center [558, 382] width 13 height 13
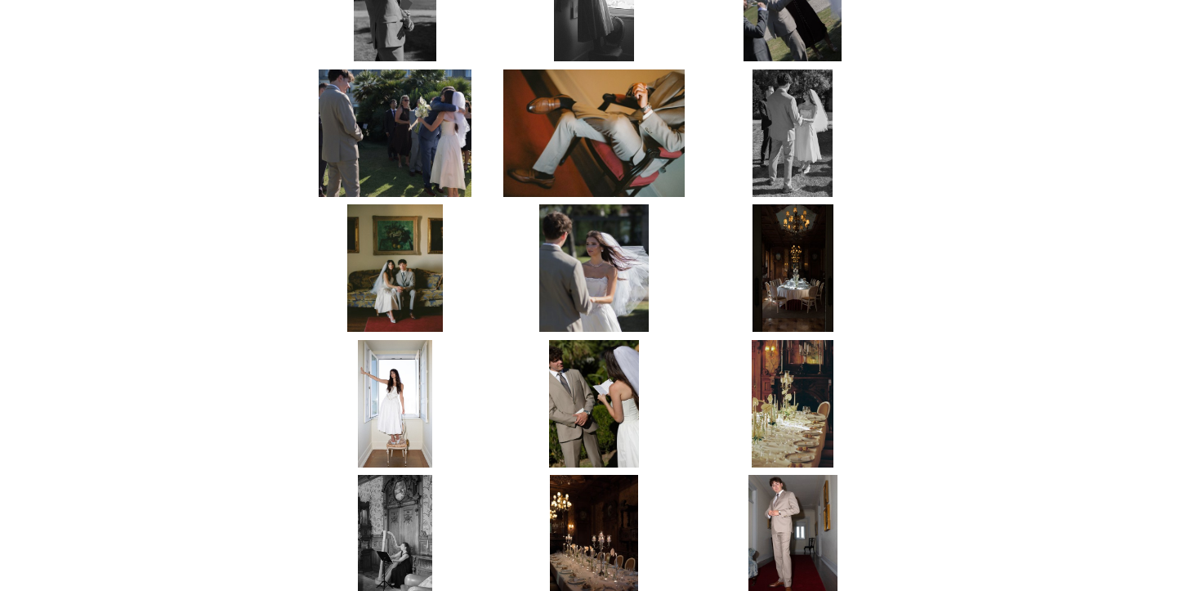
scroll to position [1704, 0]
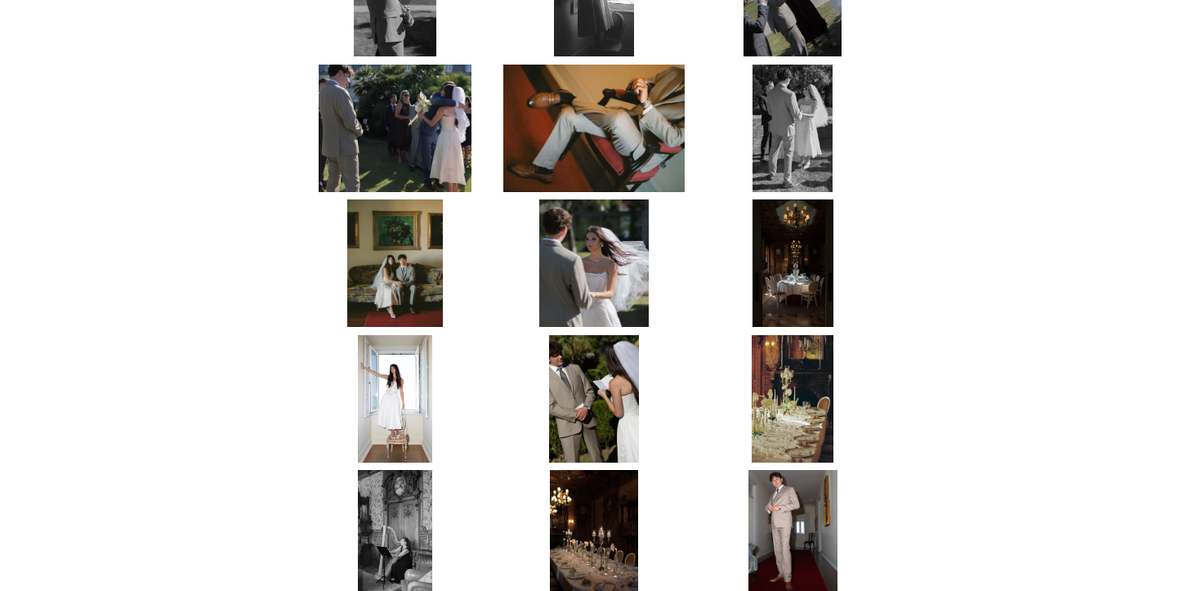
click at [794, 347] on img at bounding box center [793, 398] width 83 height 127
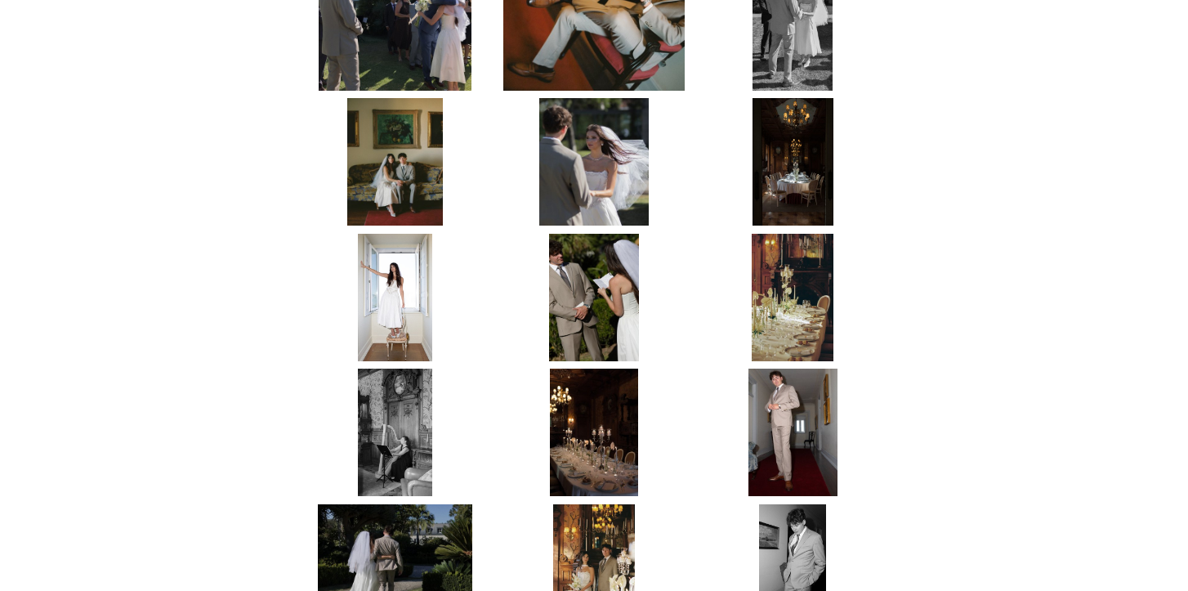
scroll to position [1792, 0]
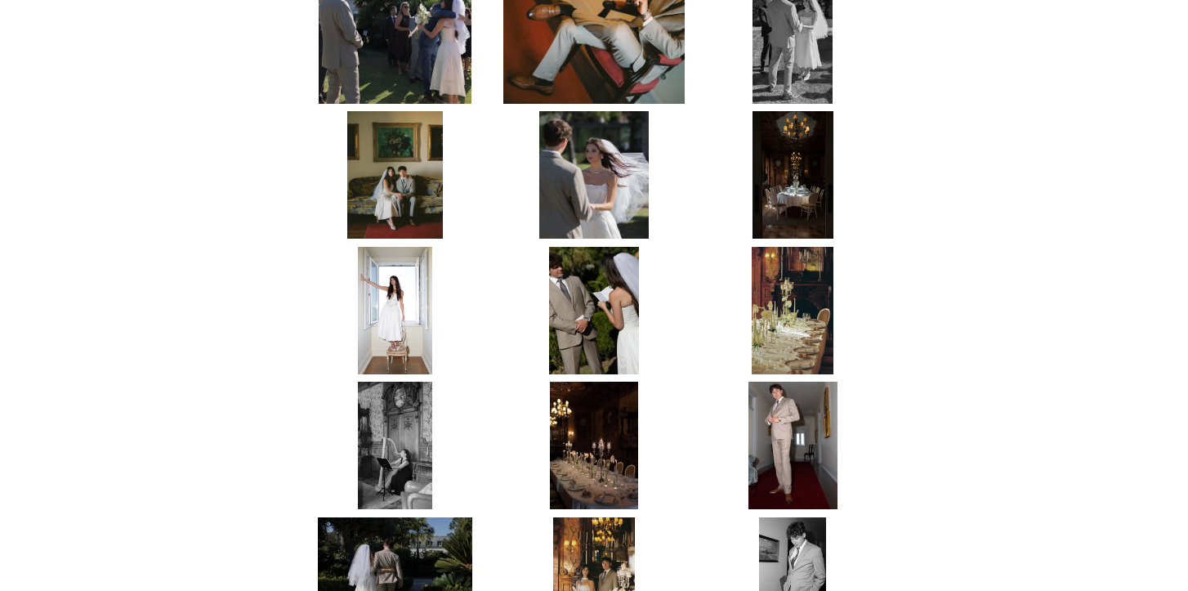
click at [418, 143] on img at bounding box center [395, 174] width 96 height 127
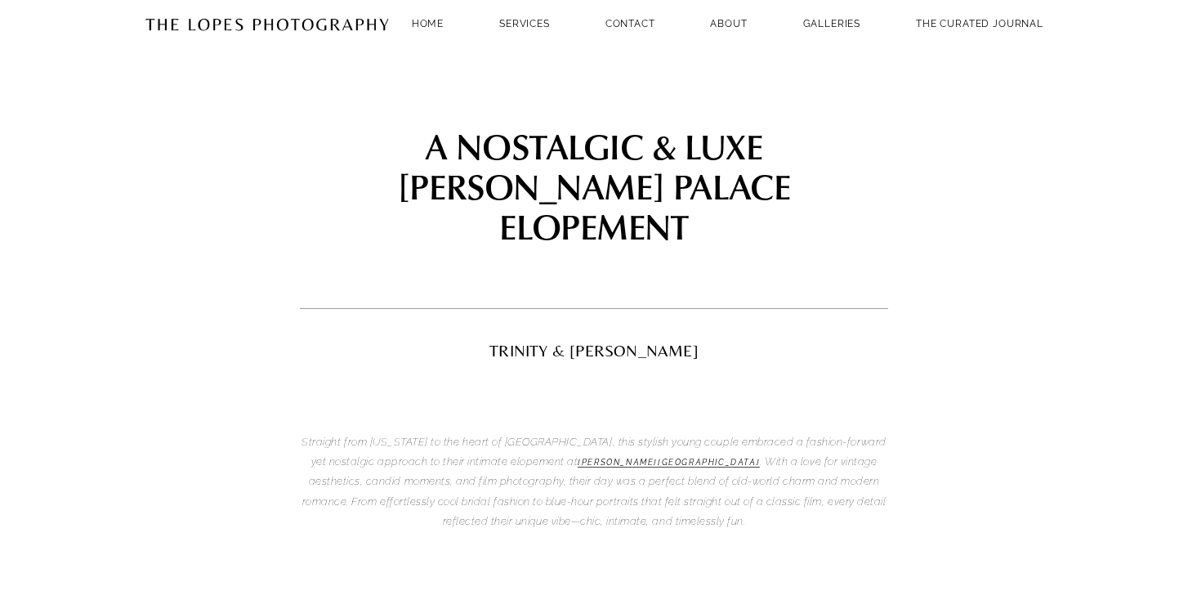
scroll to position [0, 0]
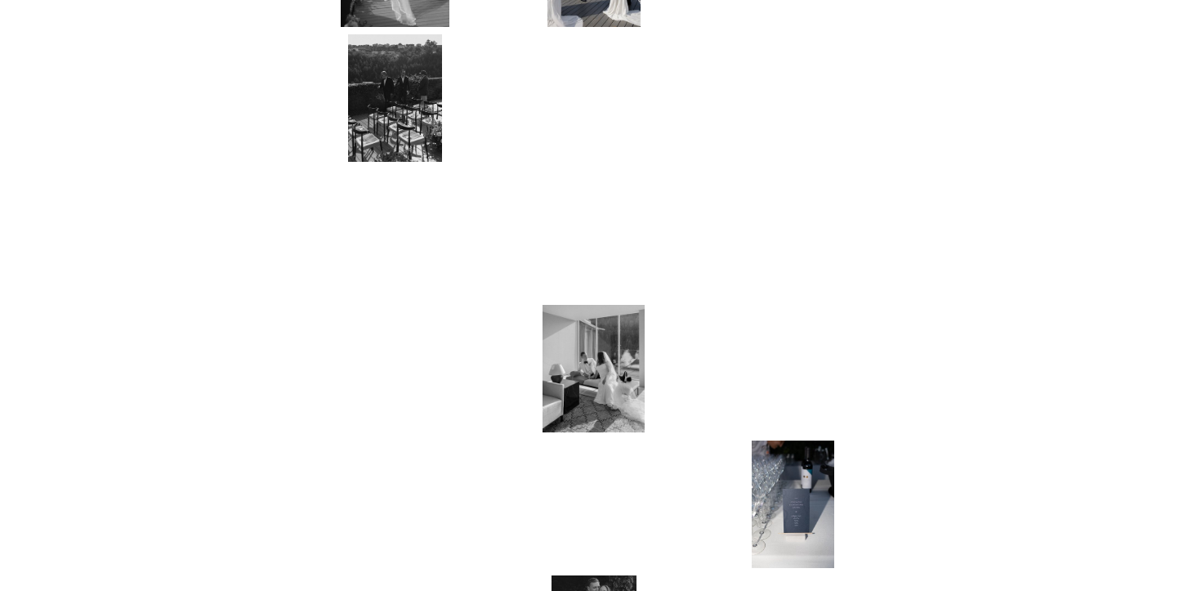
scroll to position [2854, 0]
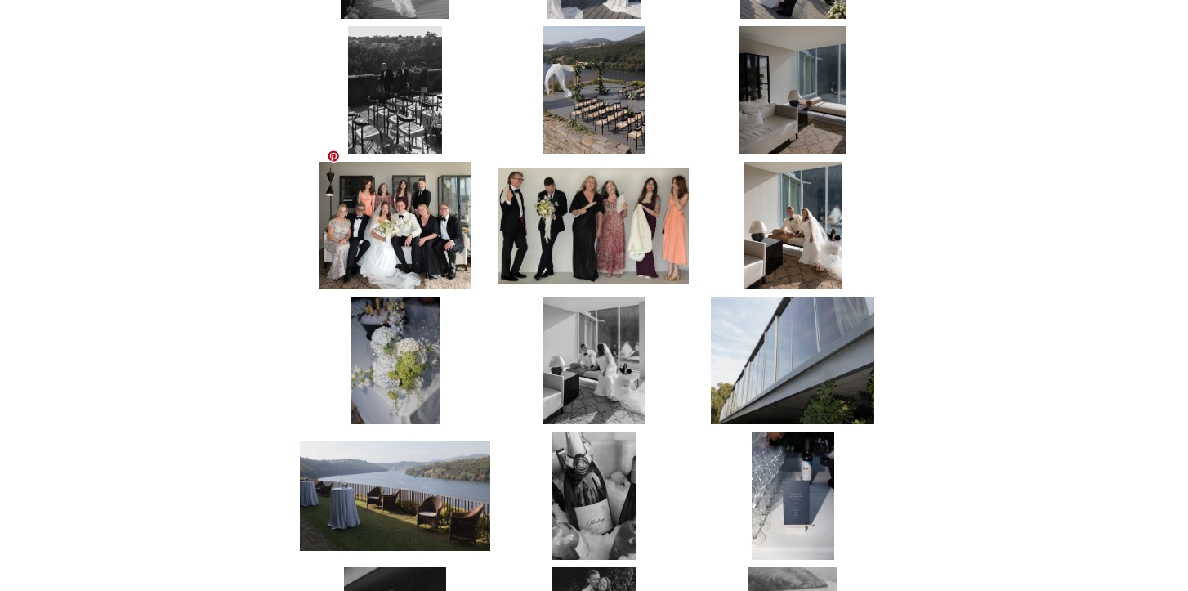
click at [333, 155] on link at bounding box center [333, 156] width 13 height 13
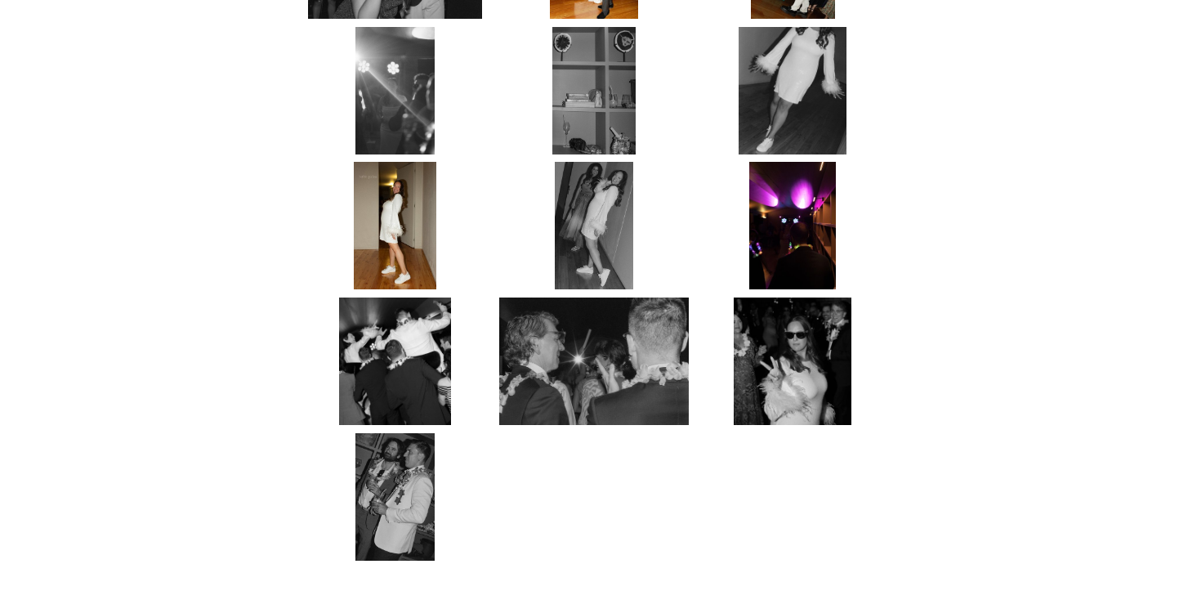
scroll to position [6160, 0]
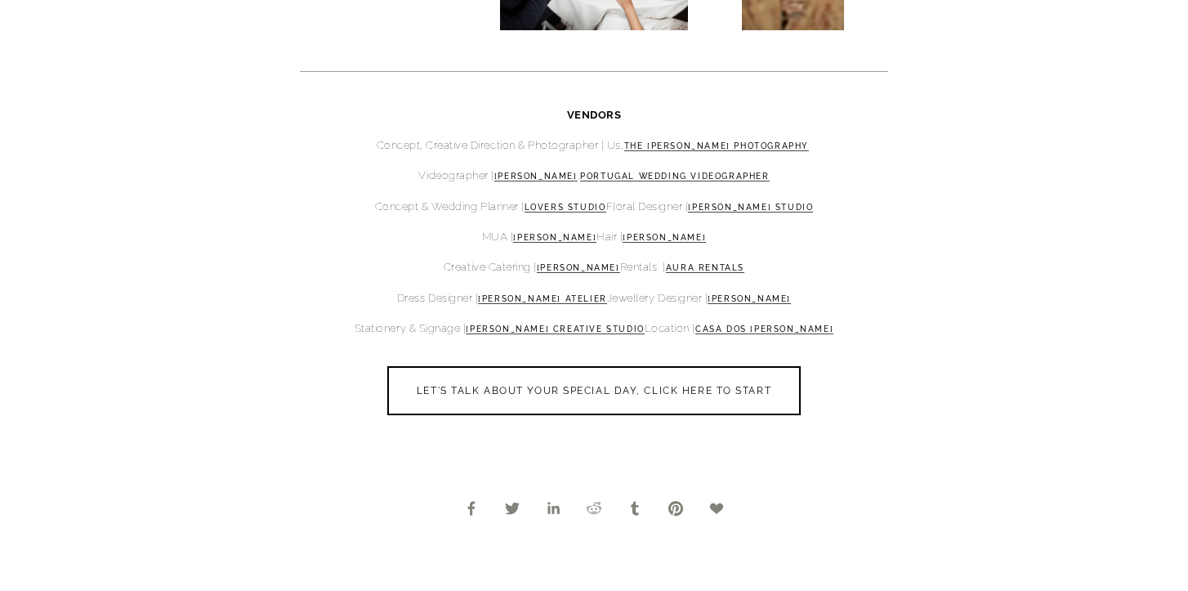
scroll to position [4781, 0]
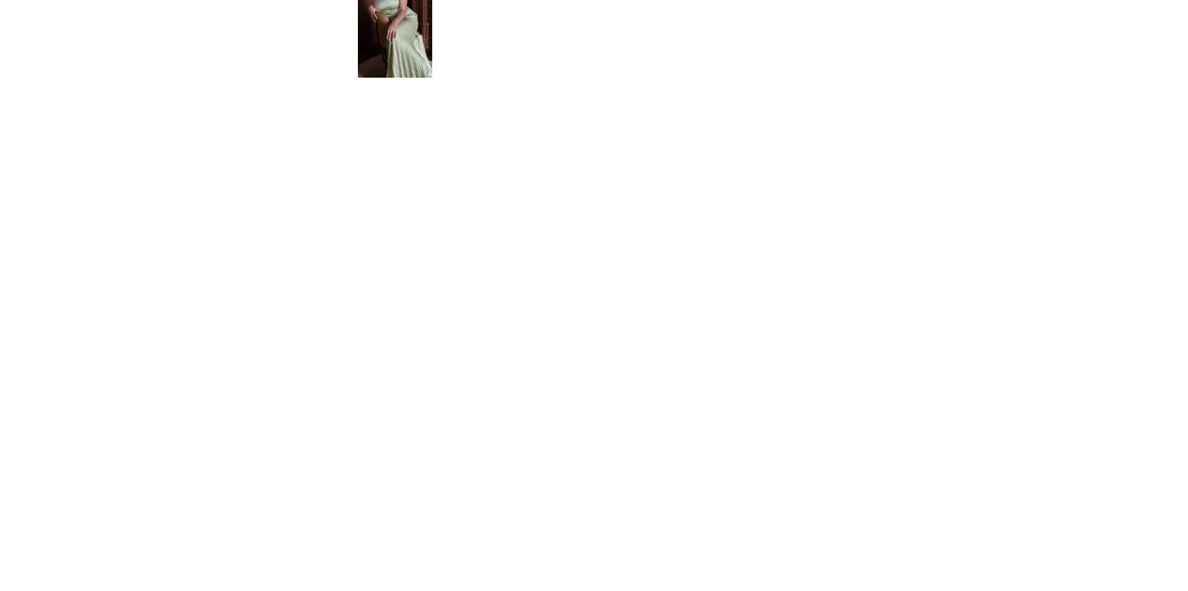
scroll to position [1800, 0]
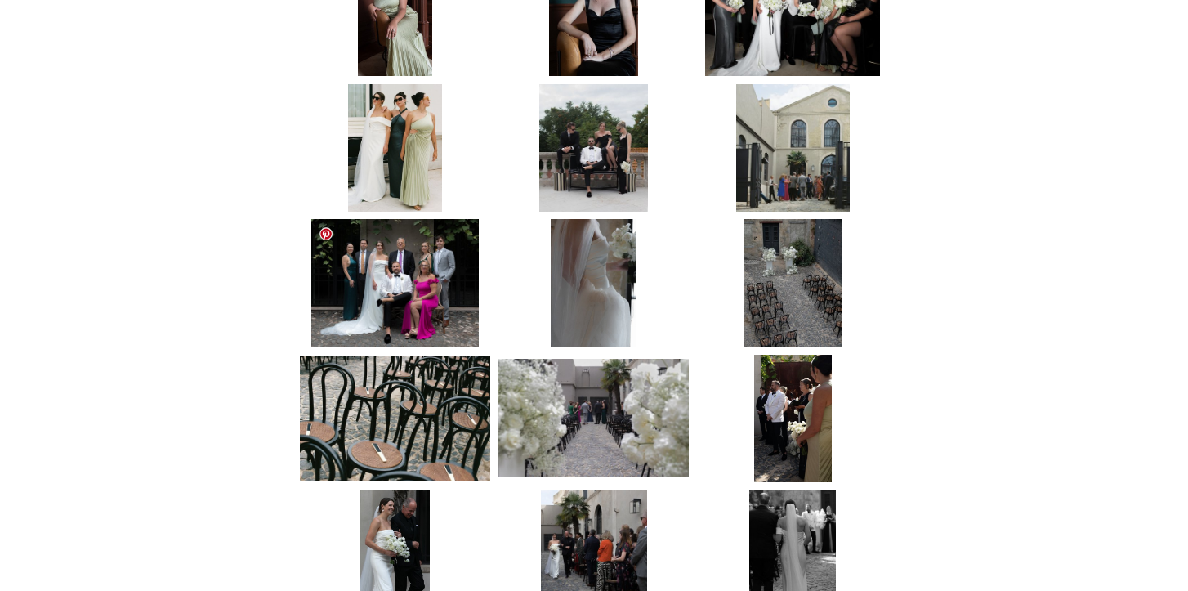
click at [323, 235] on link at bounding box center [326, 233] width 13 height 13
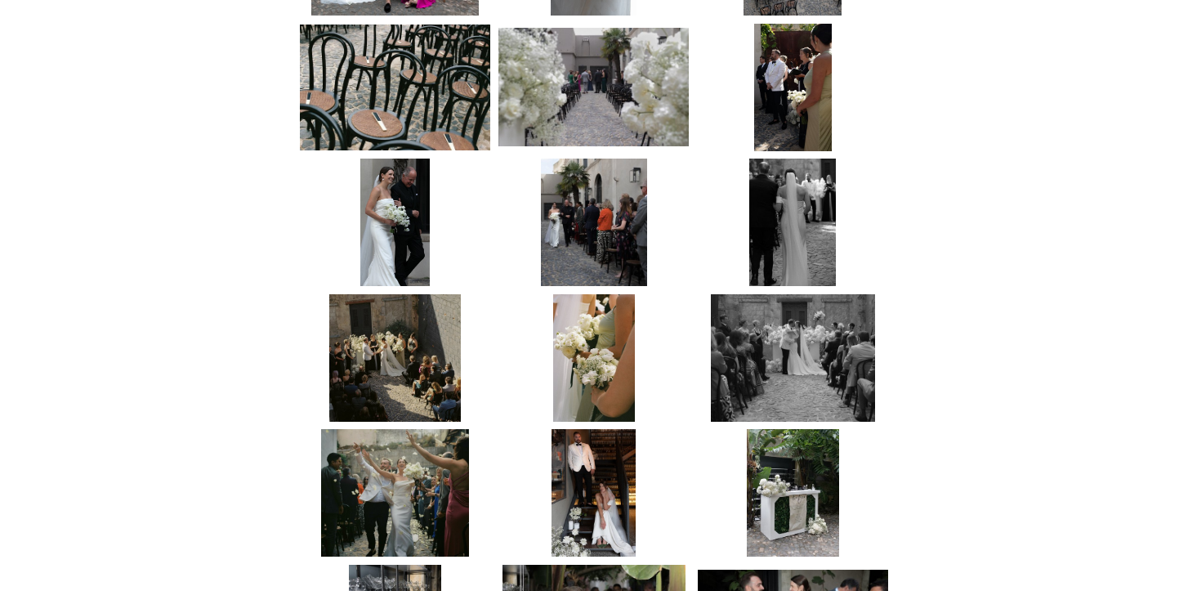
scroll to position [2171, 0]
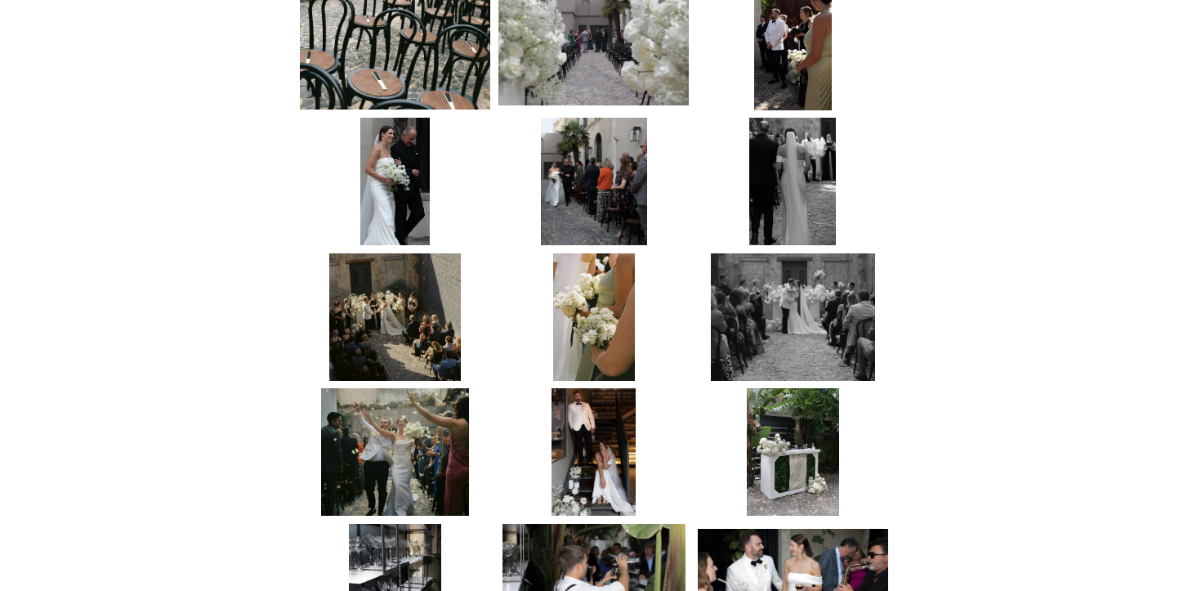
click at [216, 335] on section "CONTEMPORARY WEDDING AT LA DISTILLERIE MATT & ABBEY Tucked away in the heart of…" at bounding box center [594, 496] width 964 height 5074
click at [344, 265] on link at bounding box center [344, 267] width 13 height 13
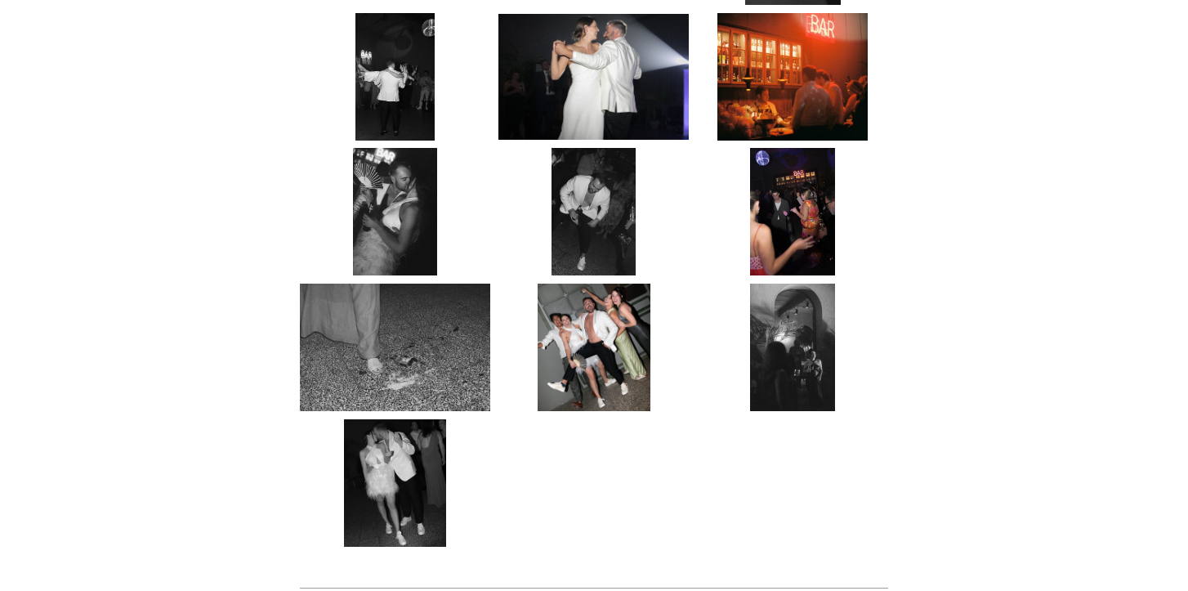
scroll to position [4157, 0]
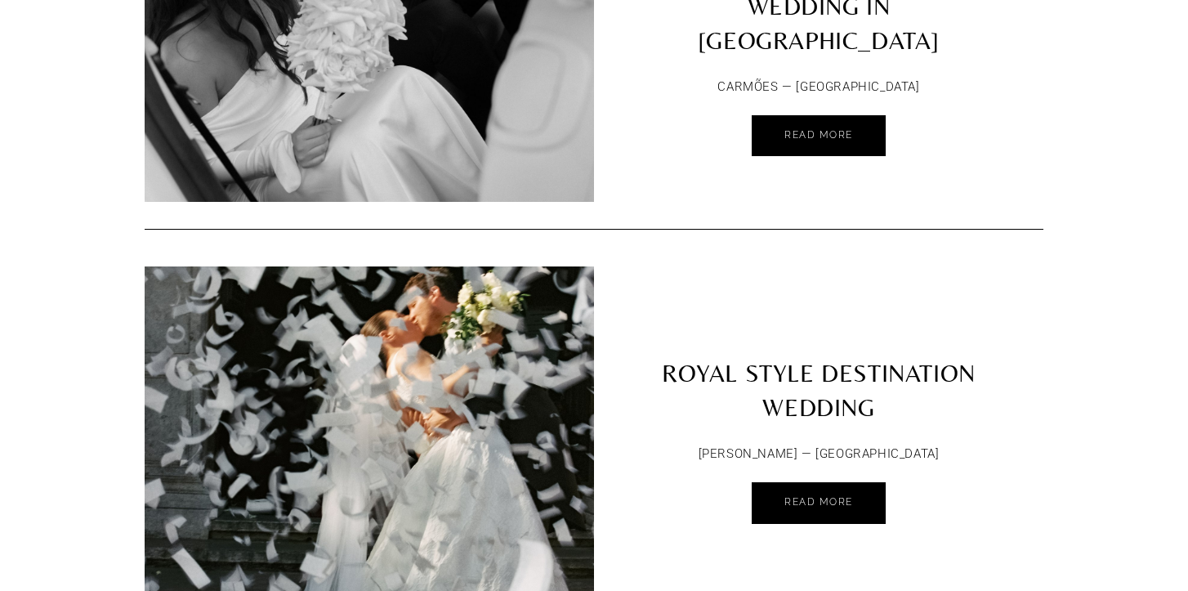
scroll to position [5305, 0]
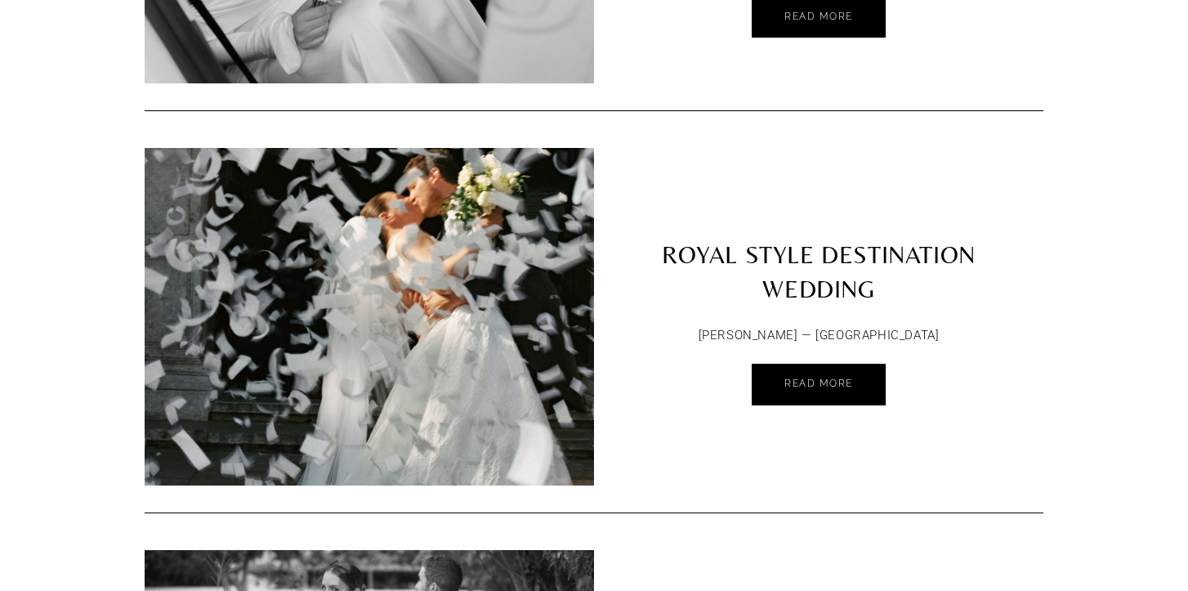
click at [766, 174] on link "ROYAL STYLE DESTINATION WEDDING" at bounding box center [818, 231] width 449 height 167
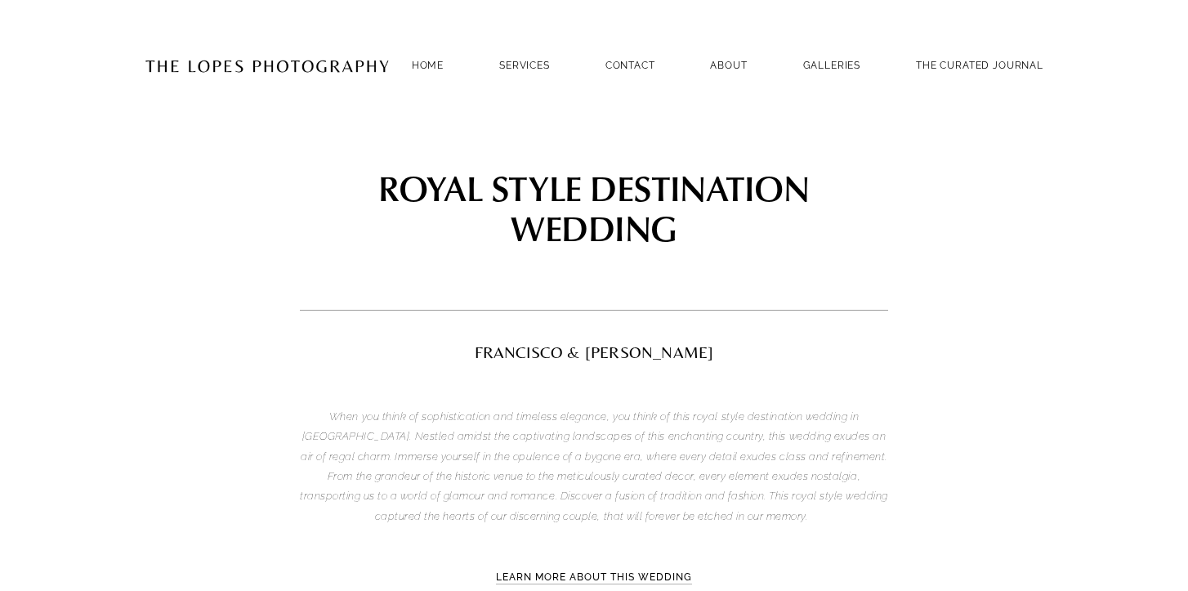
click at [342, 71] on img at bounding box center [267, 65] width 245 height 80
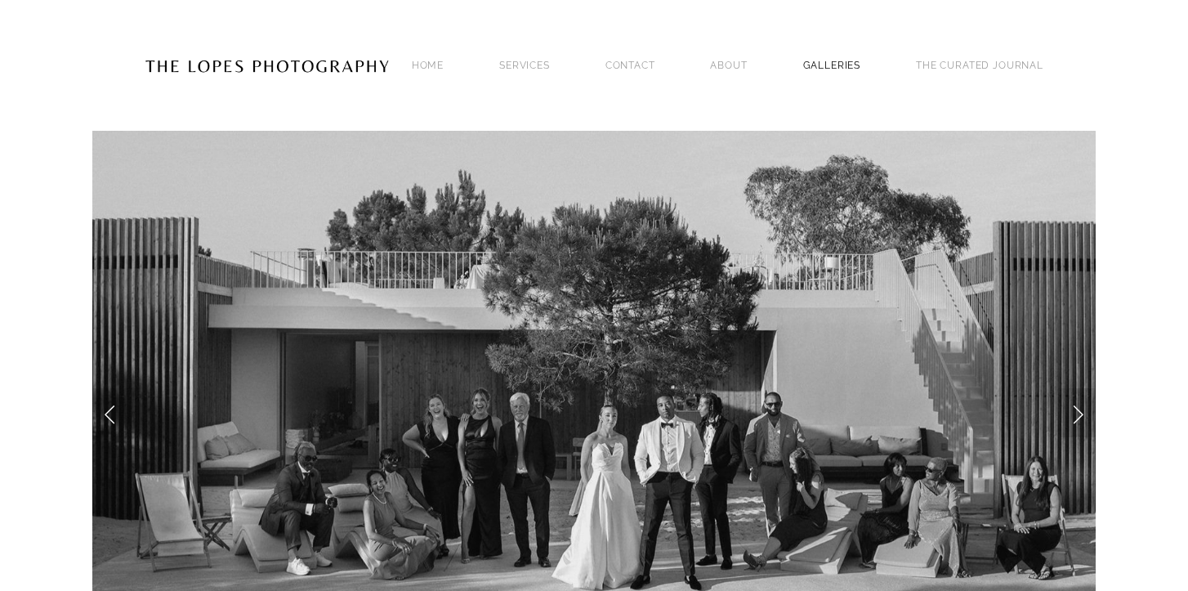
click at [831, 66] on link "GALLERIES" at bounding box center [832, 65] width 58 height 22
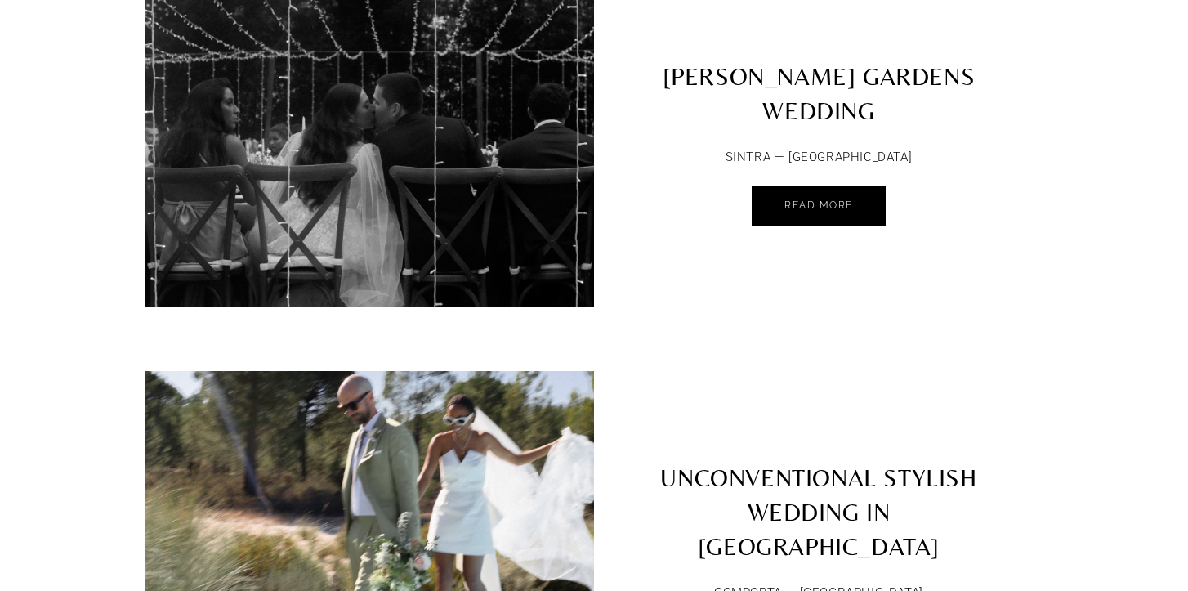
scroll to position [6688, 0]
click at [765, 69] on link "[PERSON_NAME] GARDENS WEDDING" at bounding box center [818, 54] width 449 height 167
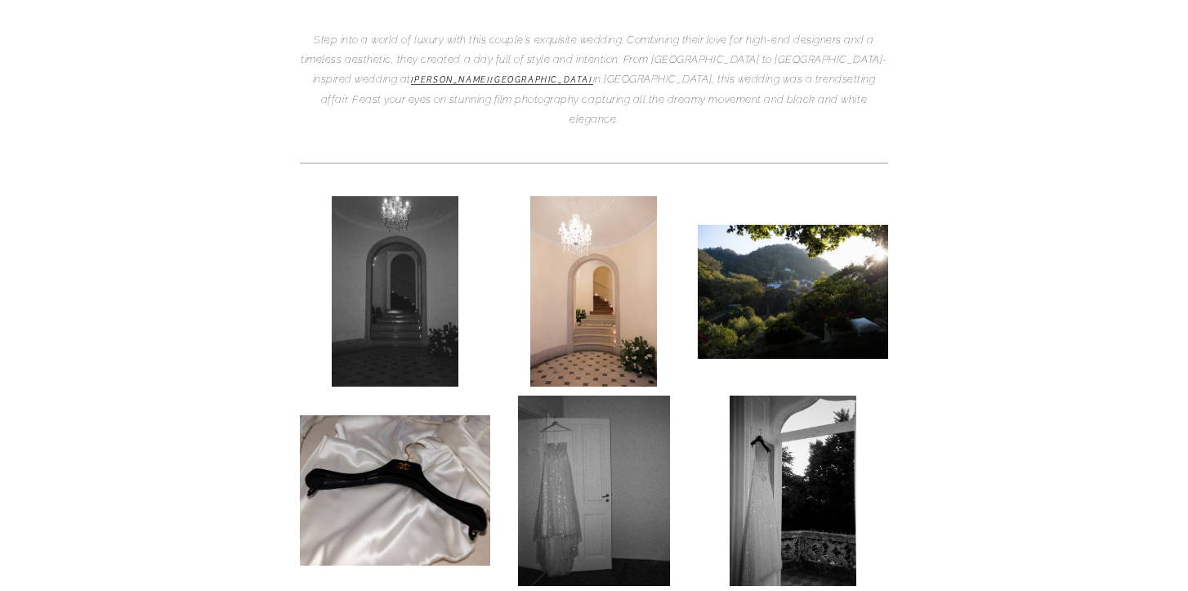
scroll to position [275, 0]
